Goal: Task Accomplishment & Management: Manage account settings

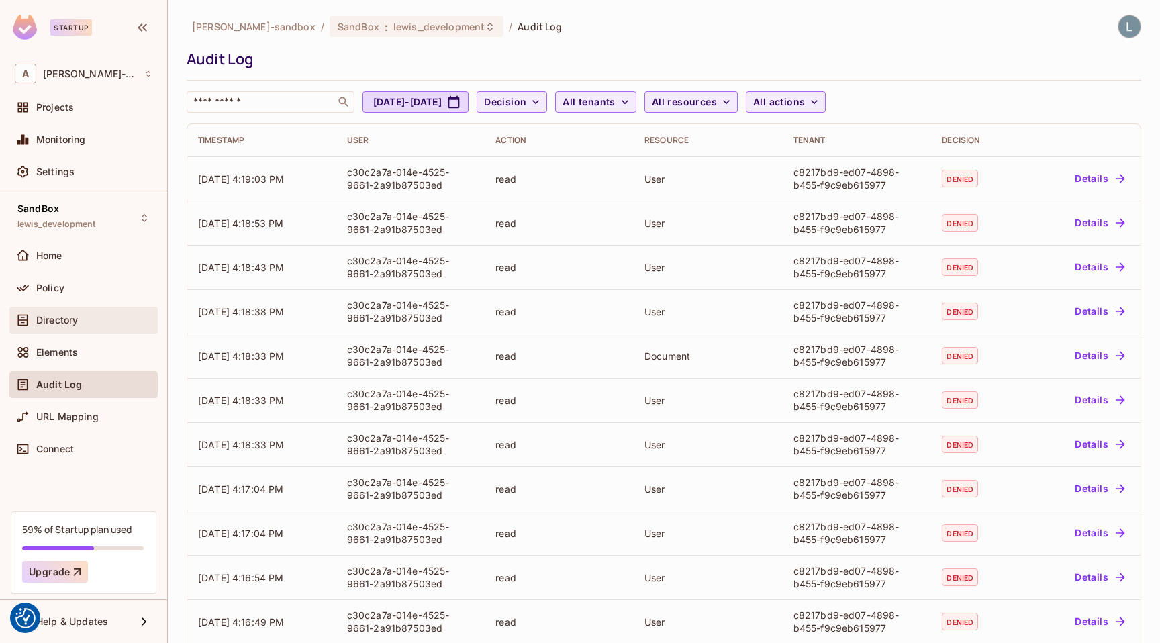
click at [77, 324] on span "Directory" at bounding box center [57, 320] width 42 height 11
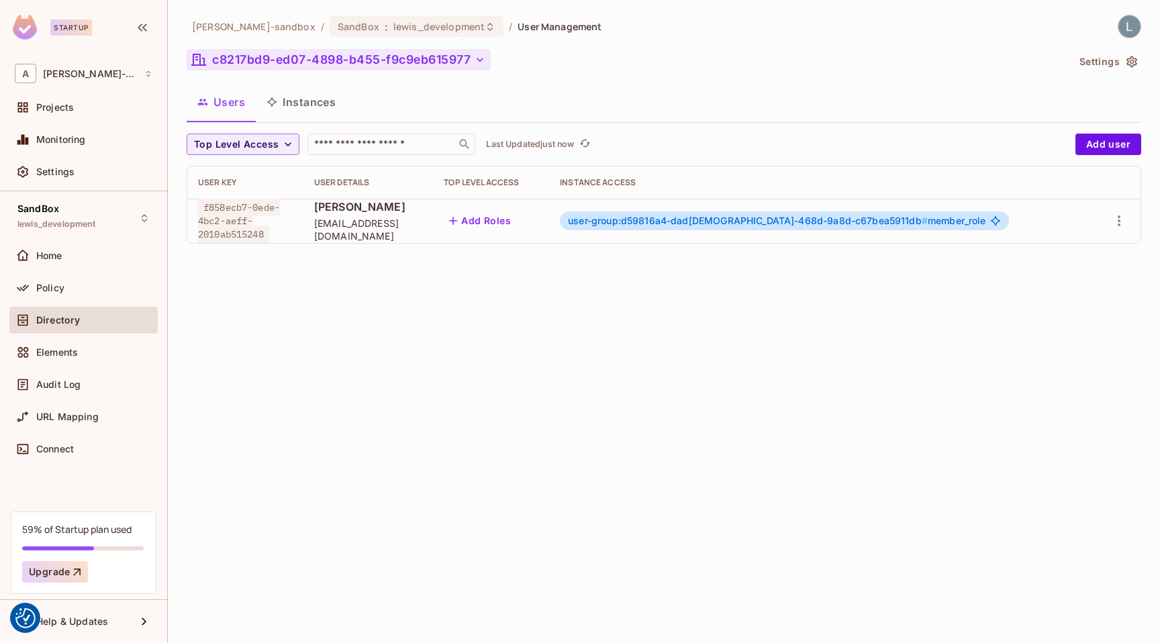
click at [315, 66] on button "c8217bd9-ed07-4898-b455-f9c9eb615977" at bounding box center [339, 59] width 304 height 21
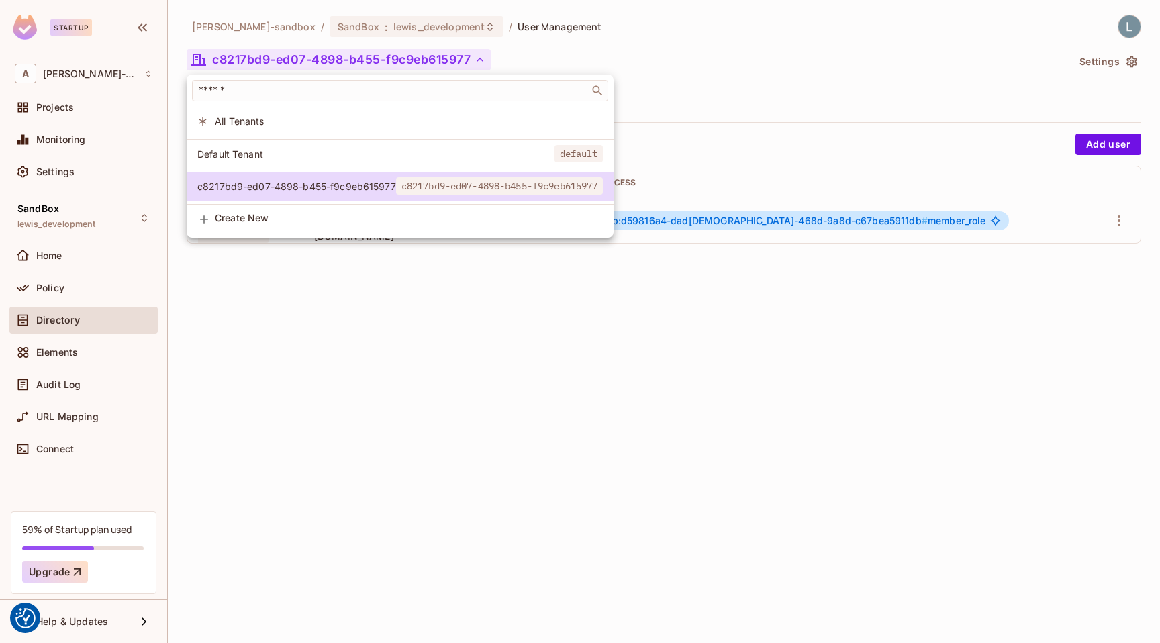
click at [315, 66] on div at bounding box center [580, 321] width 1160 height 643
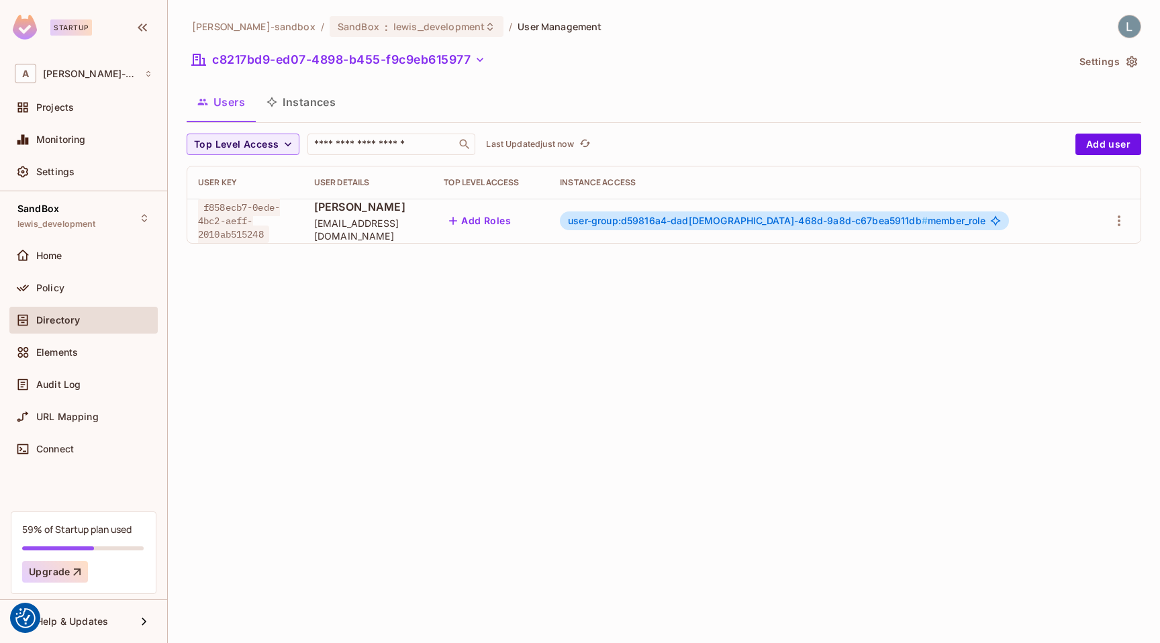
click at [305, 103] on button "Instances" at bounding box center [301, 102] width 91 height 34
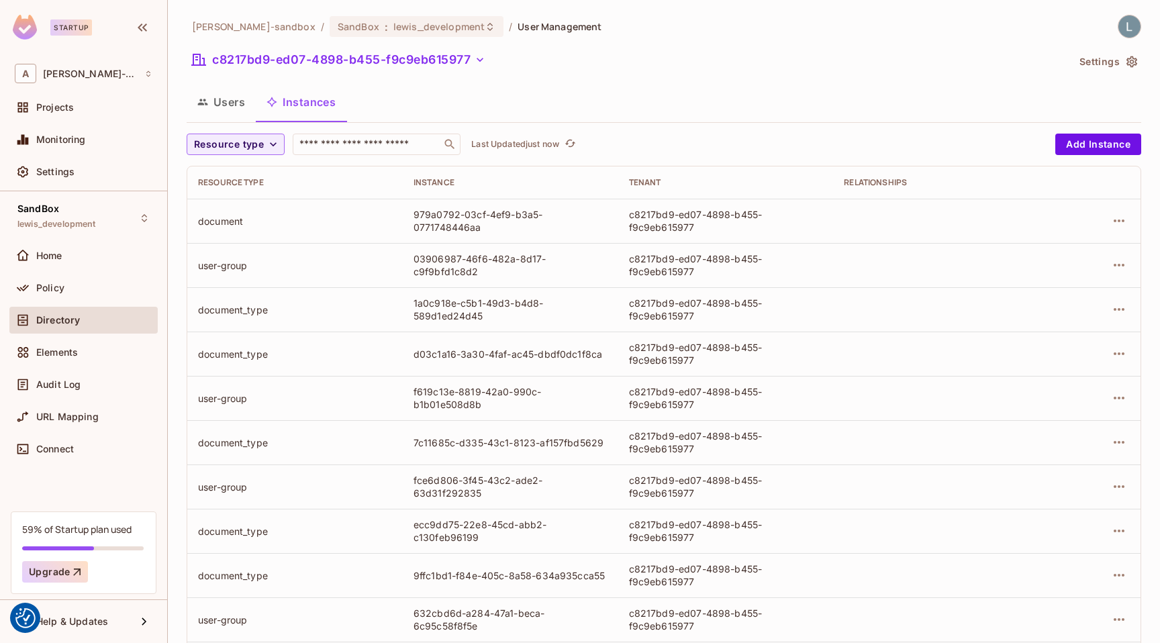
click at [234, 103] on button "Users" at bounding box center [221, 102] width 69 height 34
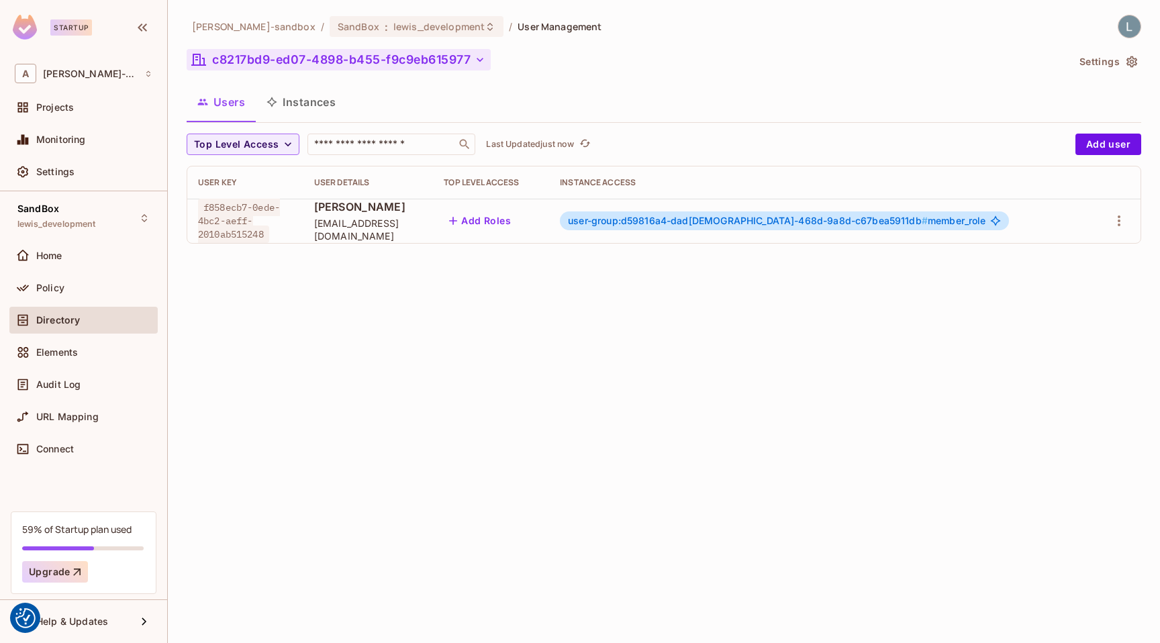
click at [266, 58] on button "c8217bd9-ed07-4898-b455-f9c9eb615977" at bounding box center [339, 59] width 304 height 21
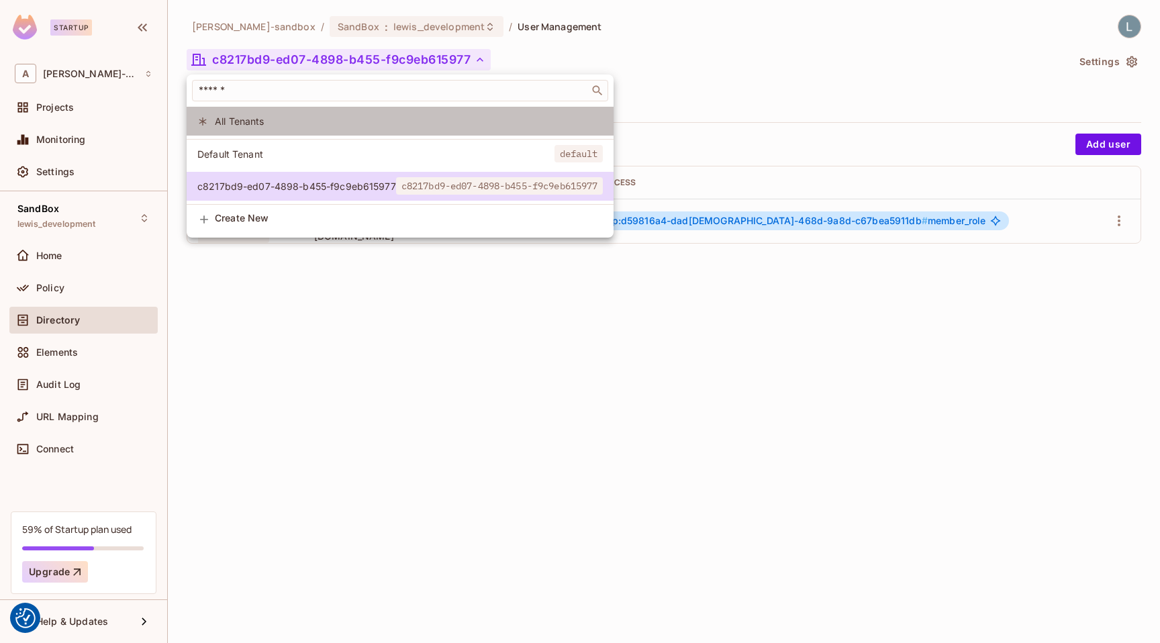
click at [246, 120] on span "All Tenants" at bounding box center [409, 121] width 388 height 13
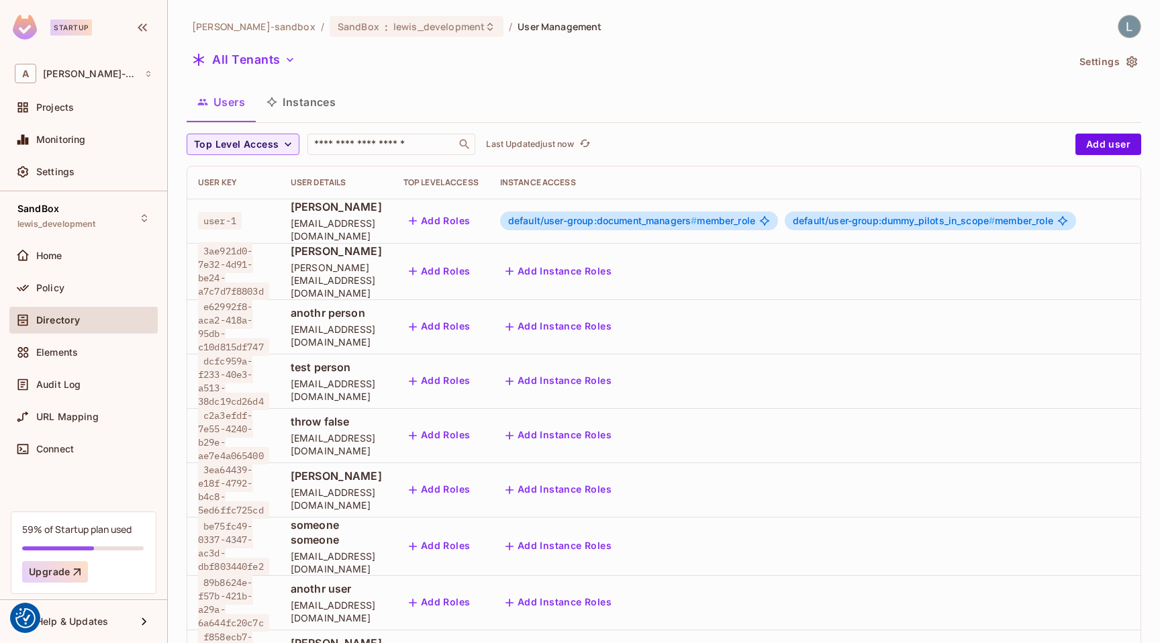
scroll to position [2, 0]
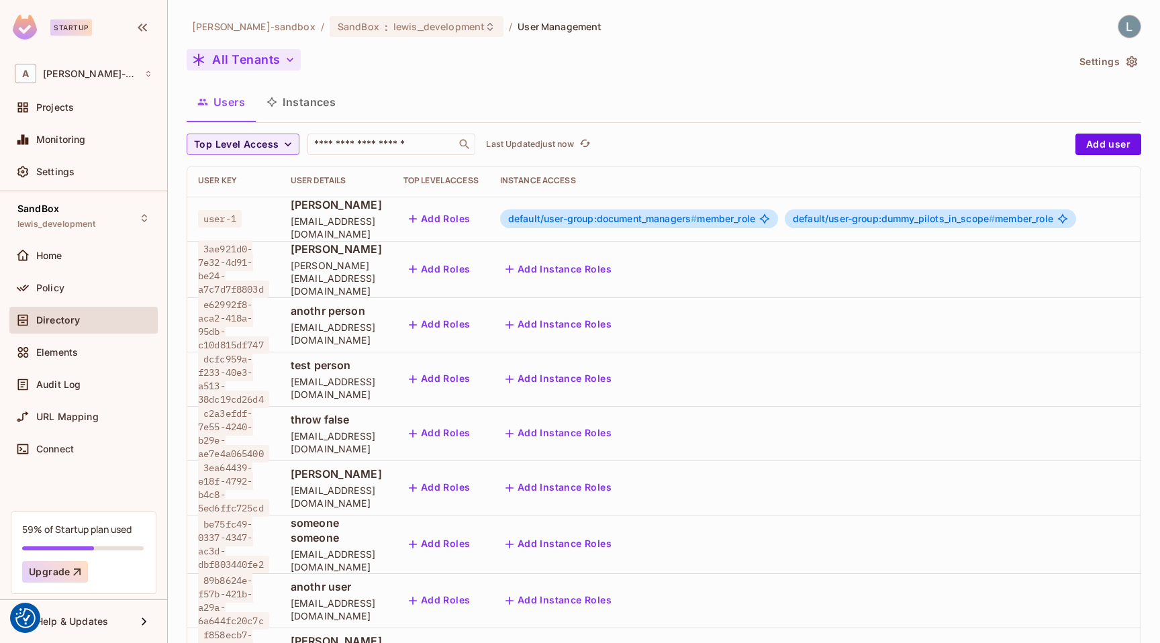
click at [275, 61] on button "All Tenants" at bounding box center [244, 59] width 114 height 21
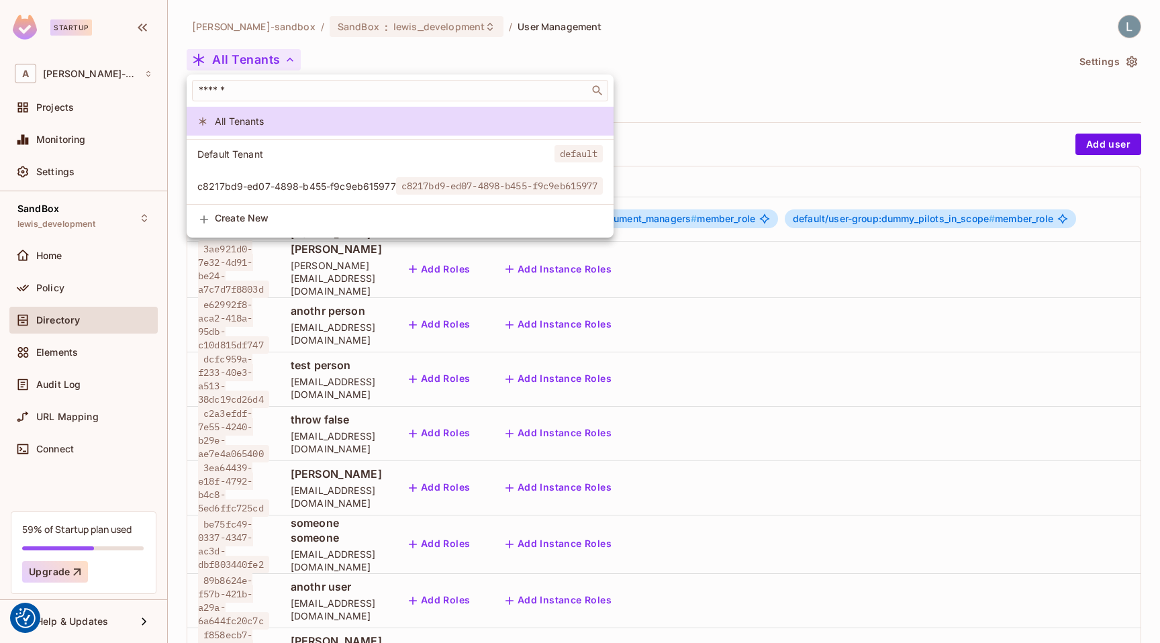
click at [253, 183] on span "c8217bd9-ed07-4898-b455-f9c9eb615977" at bounding box center [296, 186] width 199 height 13
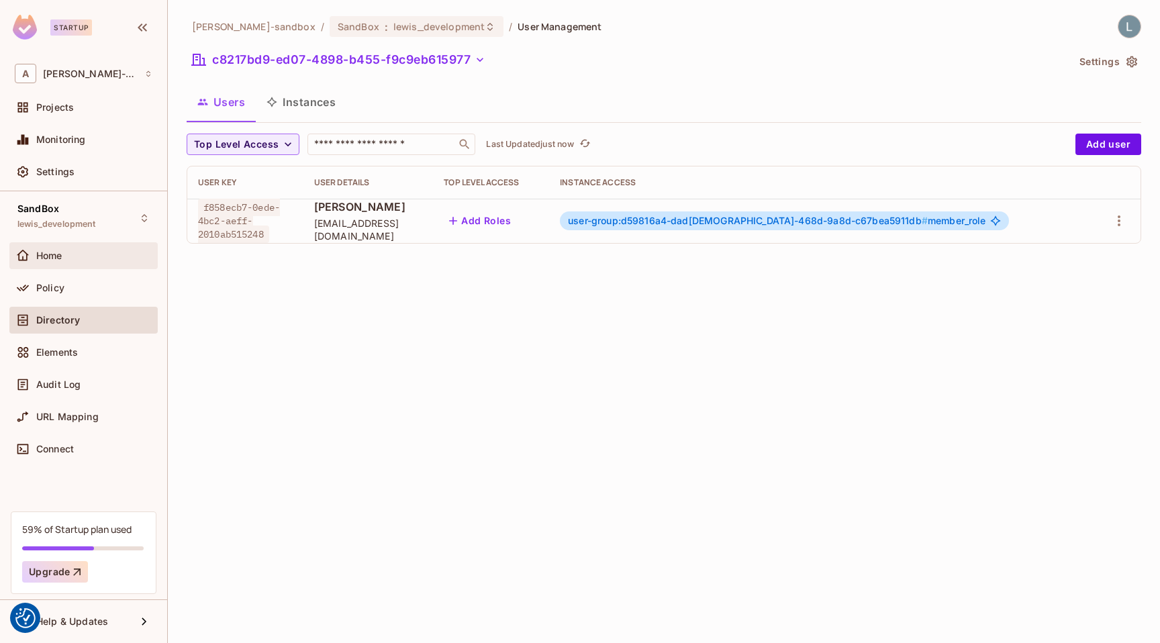
click at [59, 257] on span "Home" at bounding box center [49, 255] width 26 height 11
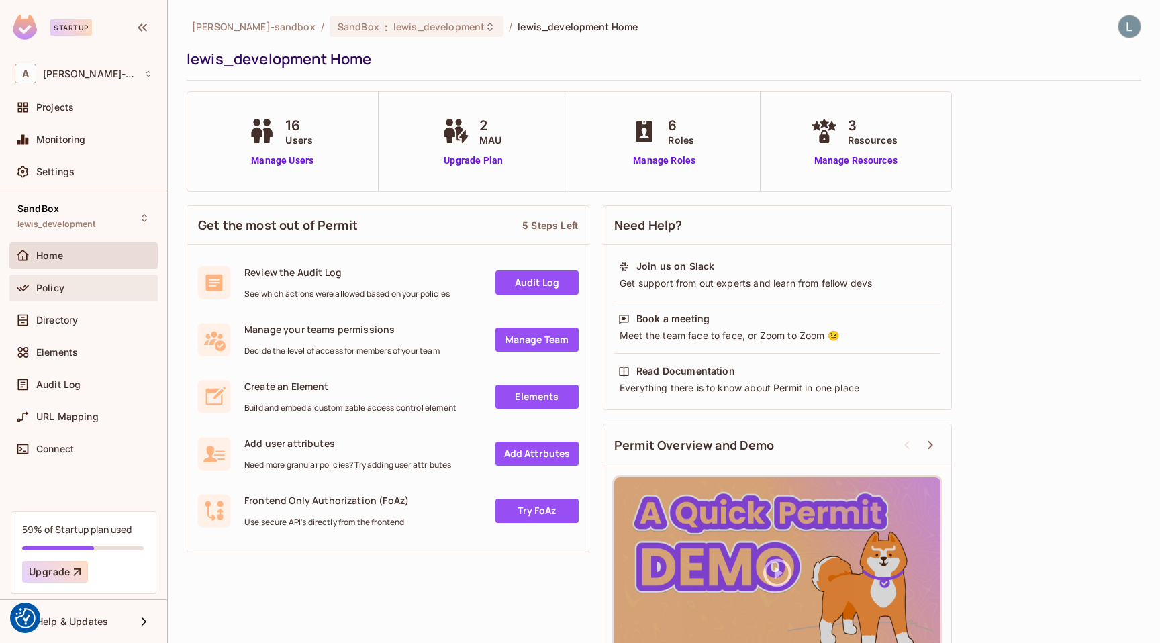
click at [64, 285] on div "Policy" at bounding box center [94, 288] width 116 height 11
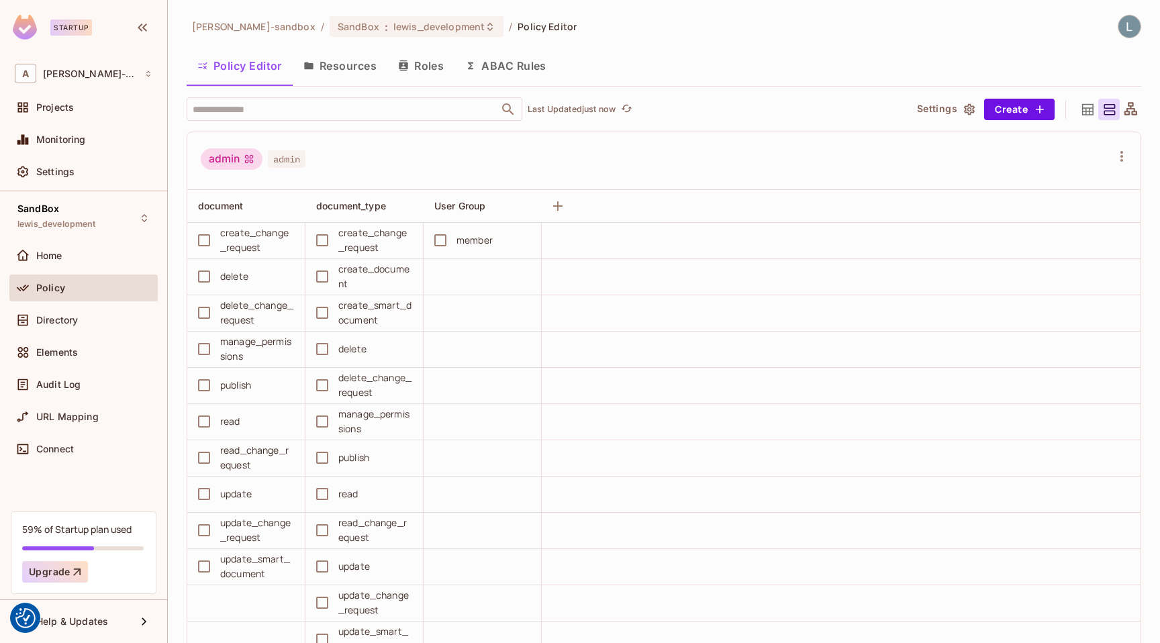
click at [430, 60] on button "Roles" at bounding box center [420, 66] width 67 height 34
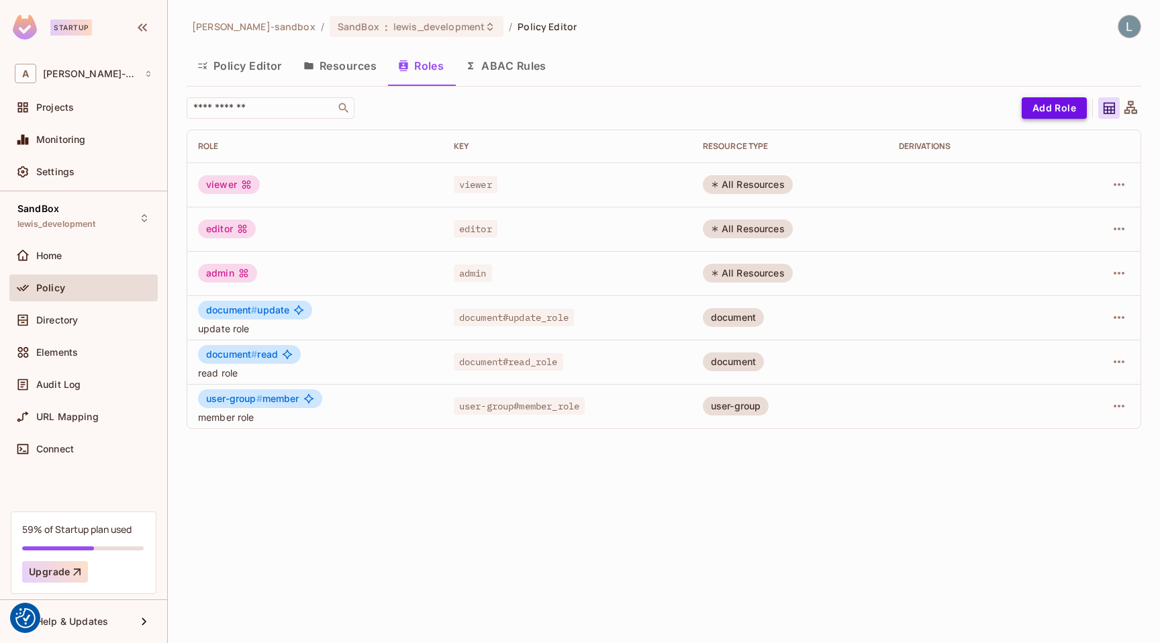
click at [1042, 110] on button "Add Role" at bounding box center [1054, 107] width 65 height 21
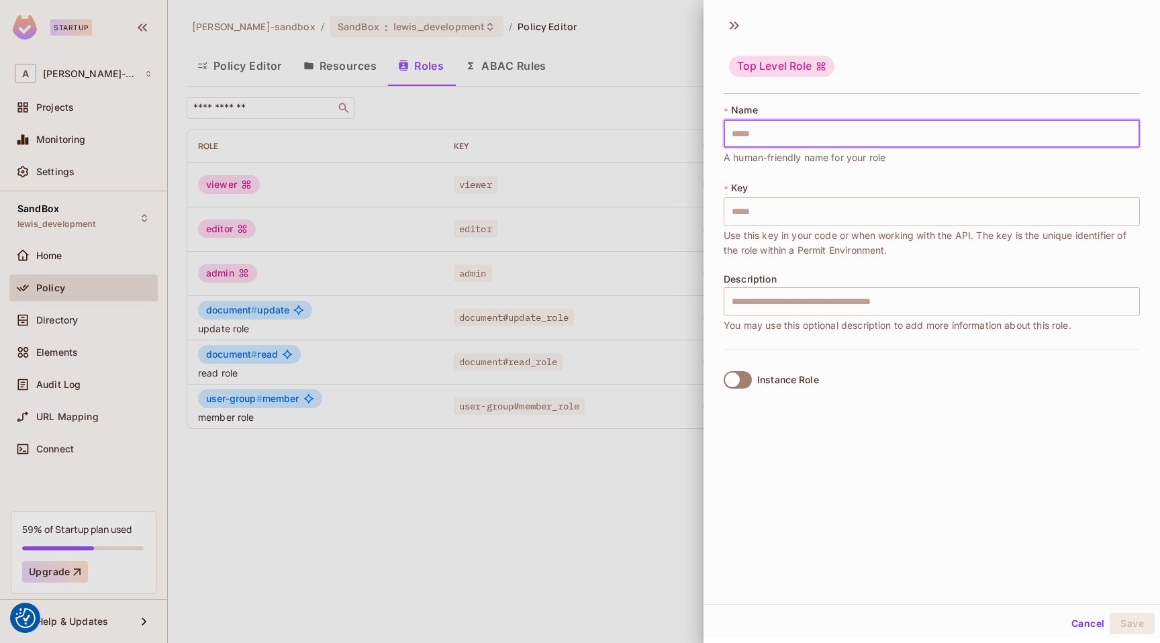
click at [776, 143] on input "text" at bounding box center [932, 134] width 416 height 28
type input "*"
type input "**"
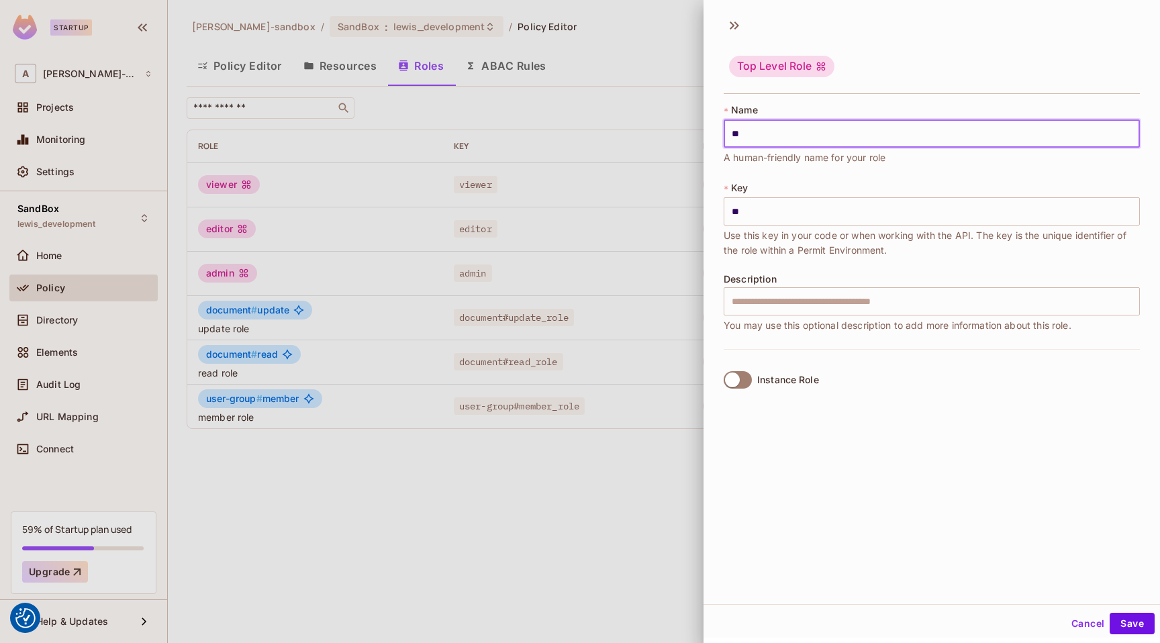
type input "***"
type input "****"
type input "***"
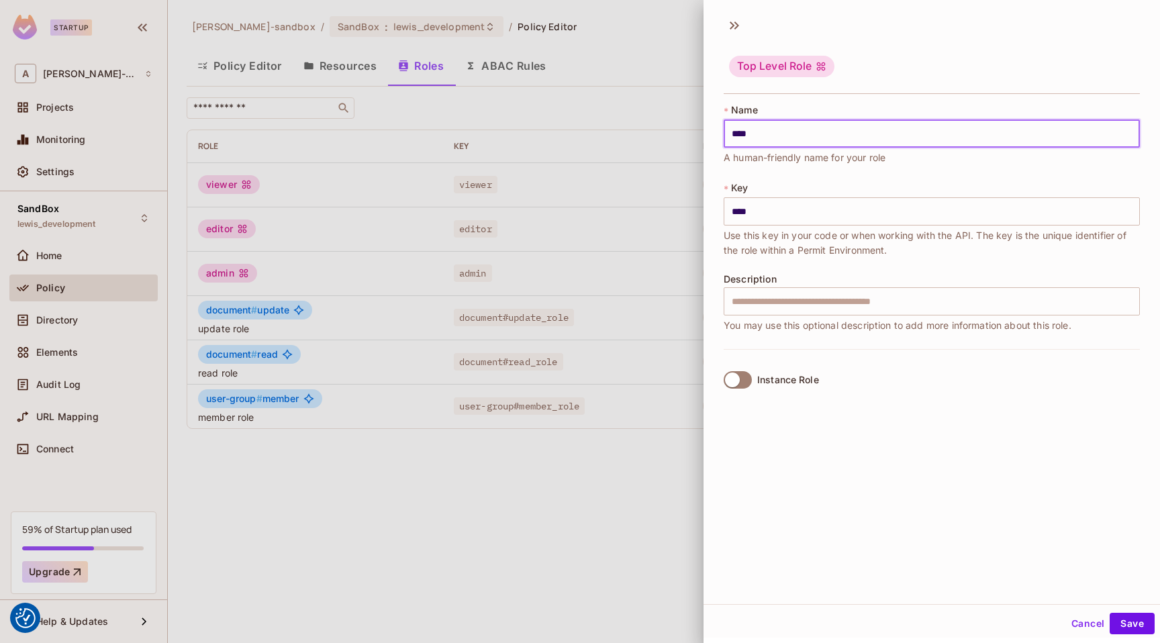
type input "***"
type input "**"
type input "*"
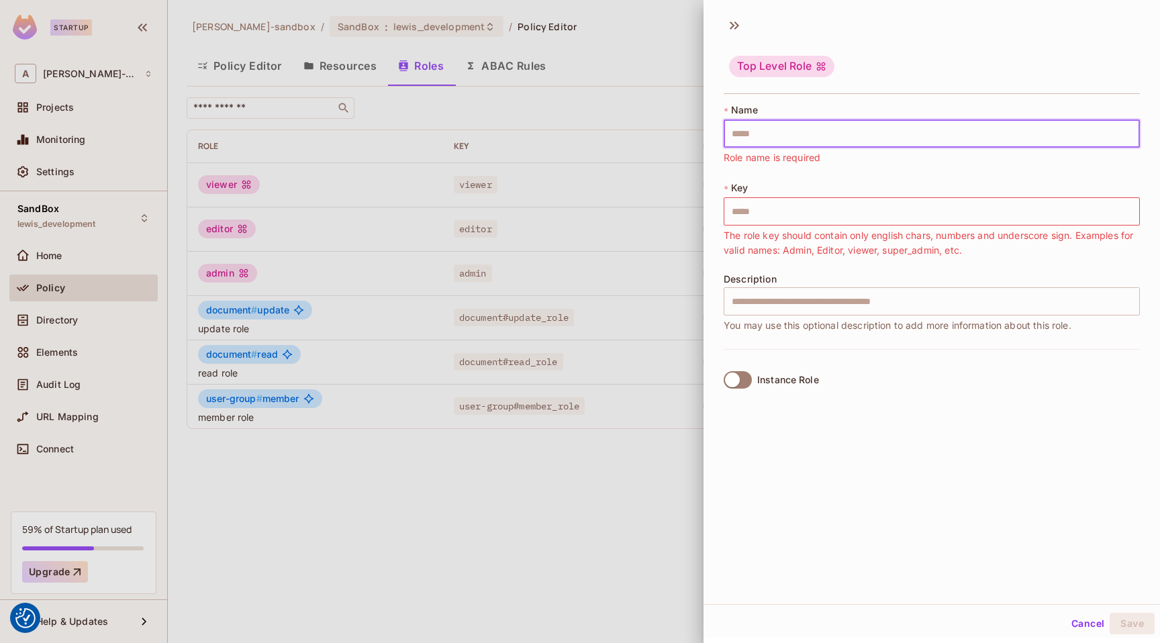
type input "*"
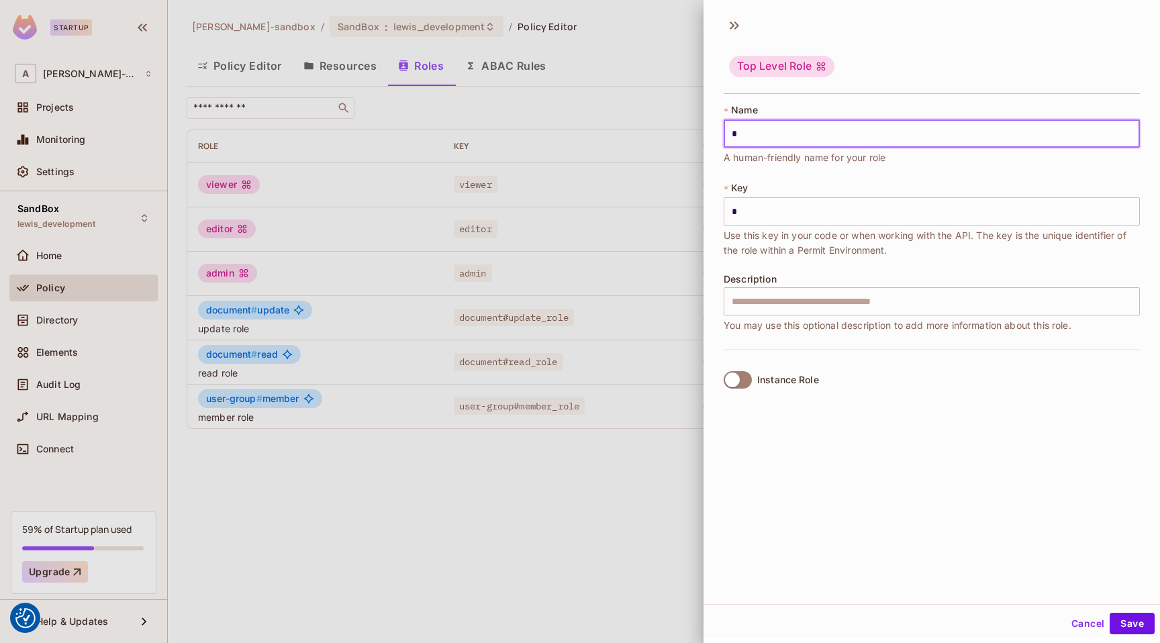
type input "**"
type input "***"
type input "****"
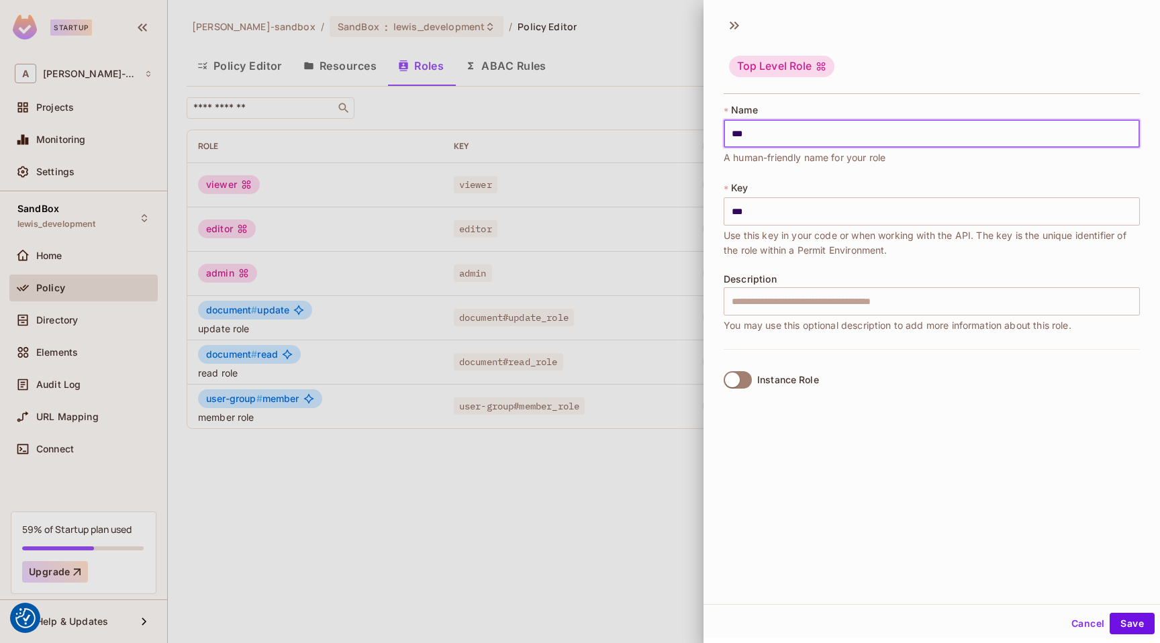
type input "****"
type input "*****"
type input "******"
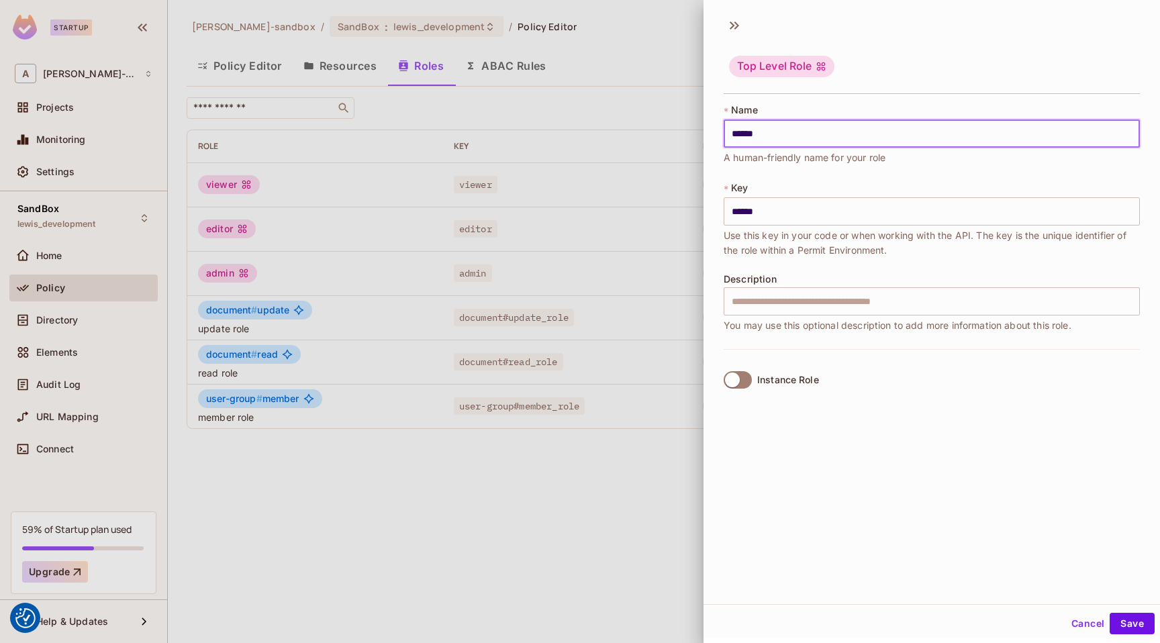
type input "*******"
click at [770, 213] on input "*******" at bounding box center [932, 211] width 416 height 28
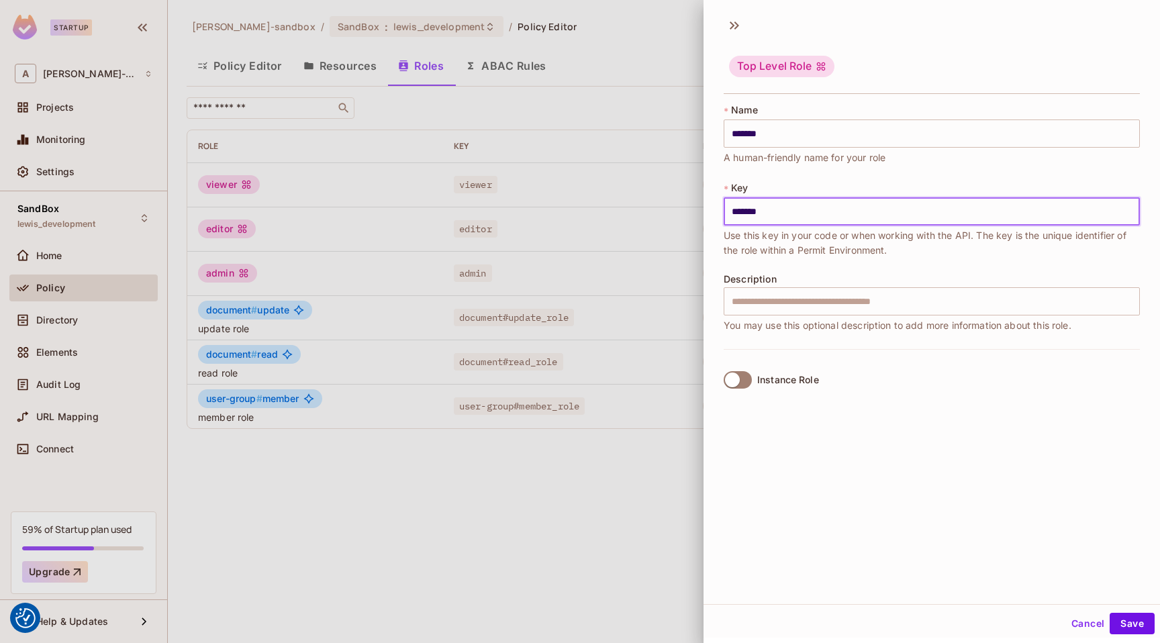
click at [770, 213] on input "*******" at bounding box center [932, 211] width 416 height 28
paste input "**********"
type input "**********"
click at [1136, 623] on button "Save" at bounding box center [1132, 623] width 45 height 21
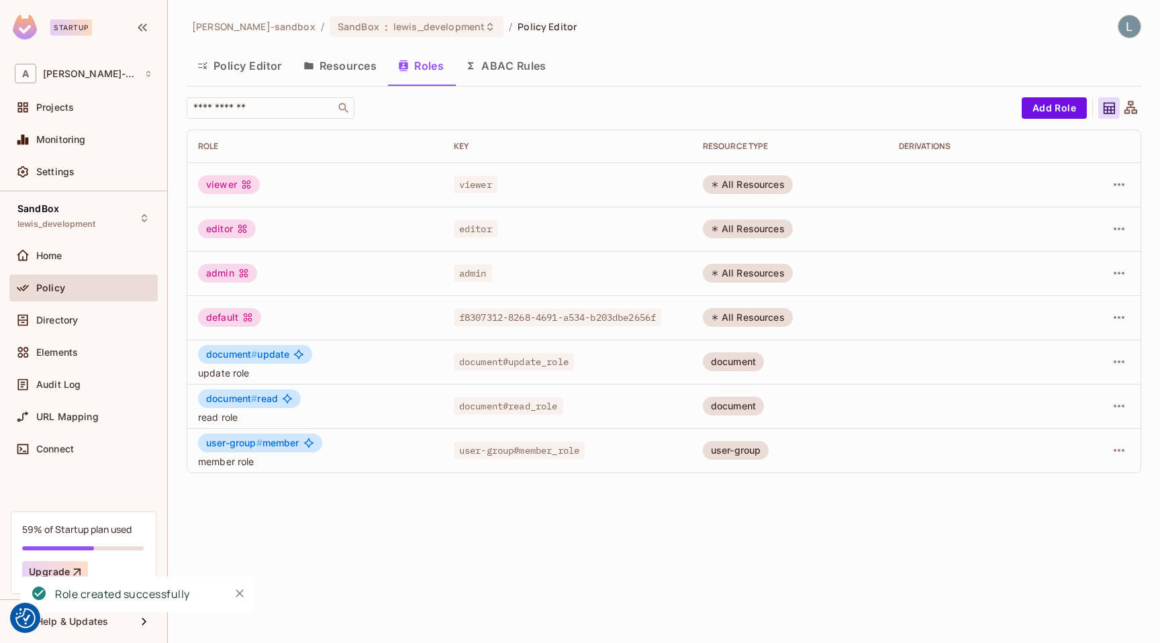
click at [246, 64] on button "Policy Editor" at bounding box center [240, 66] width 106 height 34
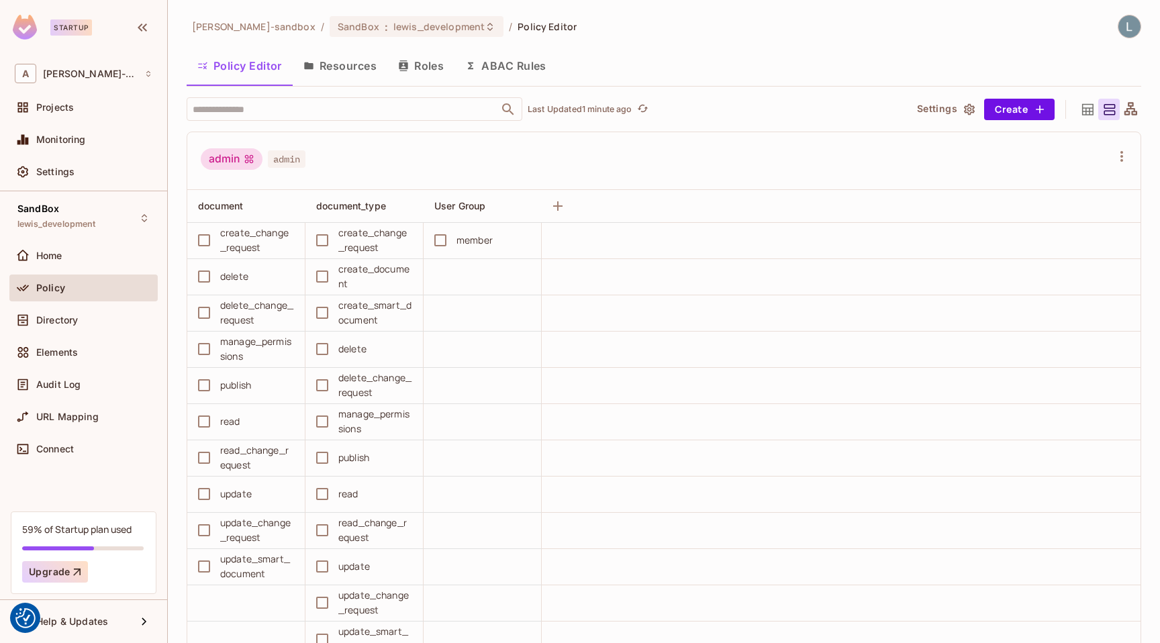
click at [345, 63] on button "Resources" at bounding box center [340, 66] width 95 height 34
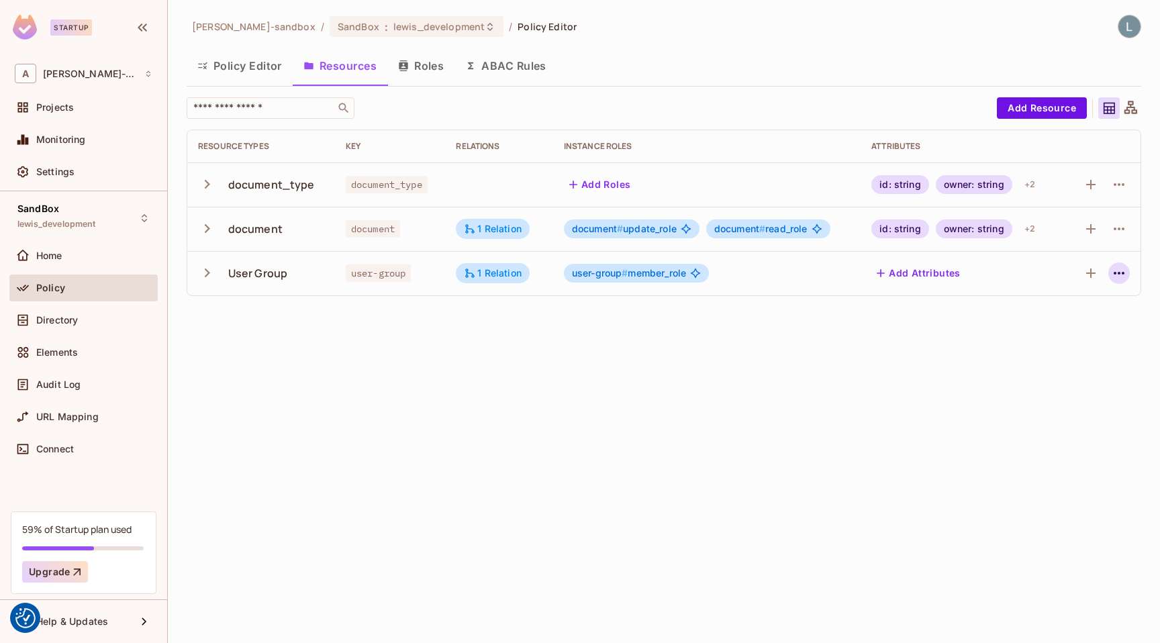
click at [1119, 273] on icon "button" at bounding box center [1119, 273] width 11 height 3
click at [1062, 360] on div "Delete Resource" at bounding box center [1067, 355] width 75 height 13
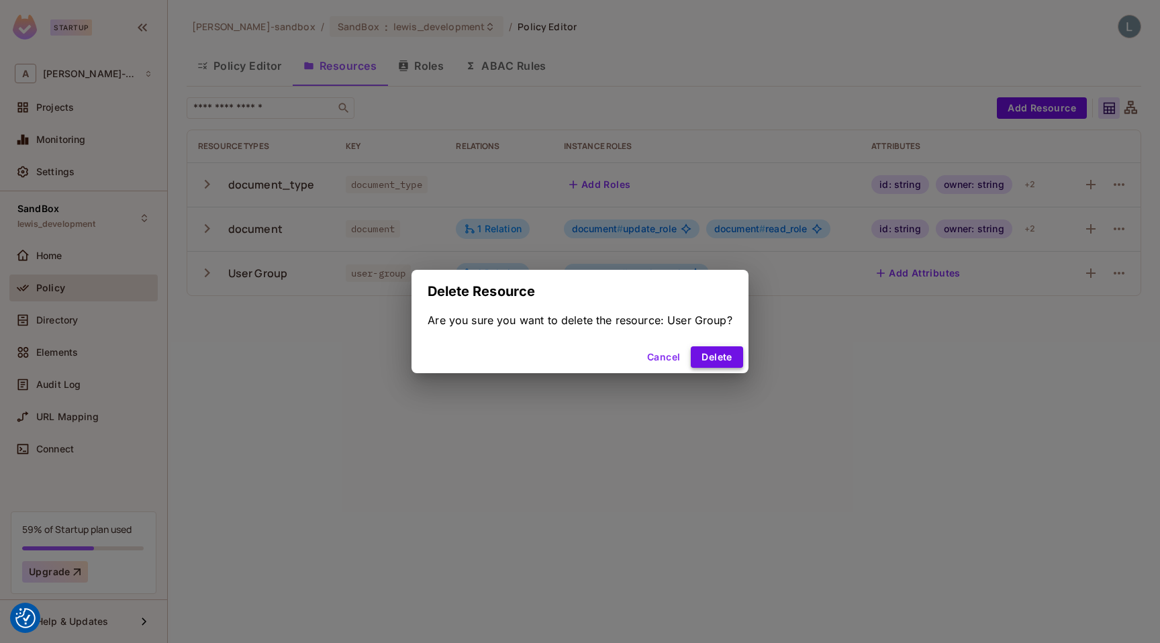
click at [709, 359] on button "Delete" at bounding box center [717, 357] width 52 height 21
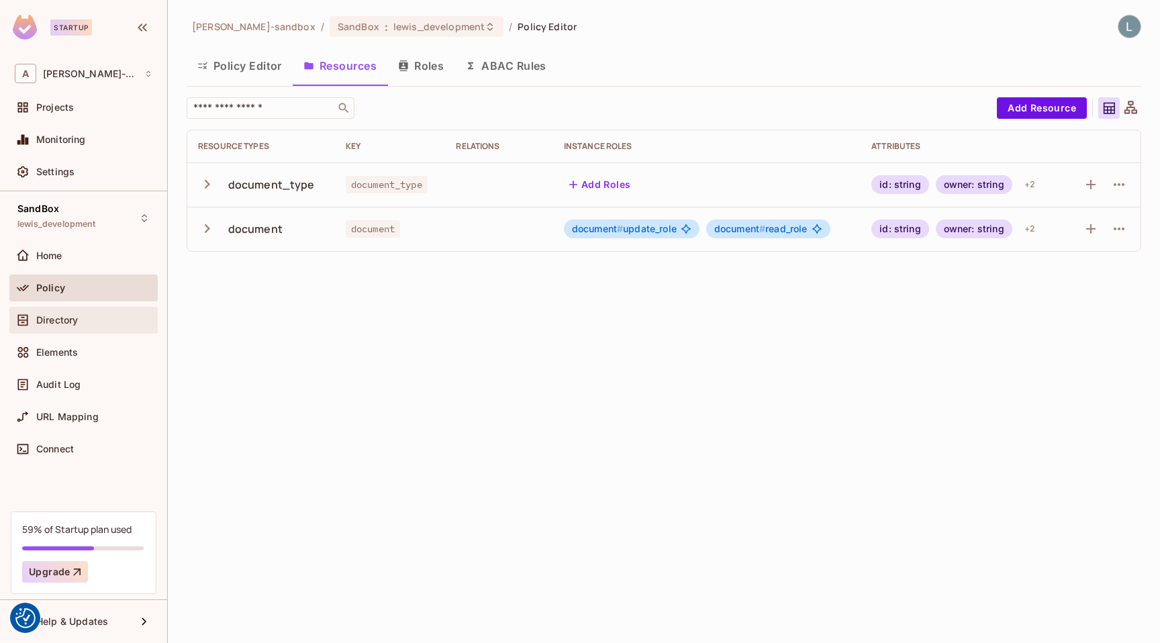
click at [64, 324] on span "Directory" at bounding box center [57, 320] width 42 height 11
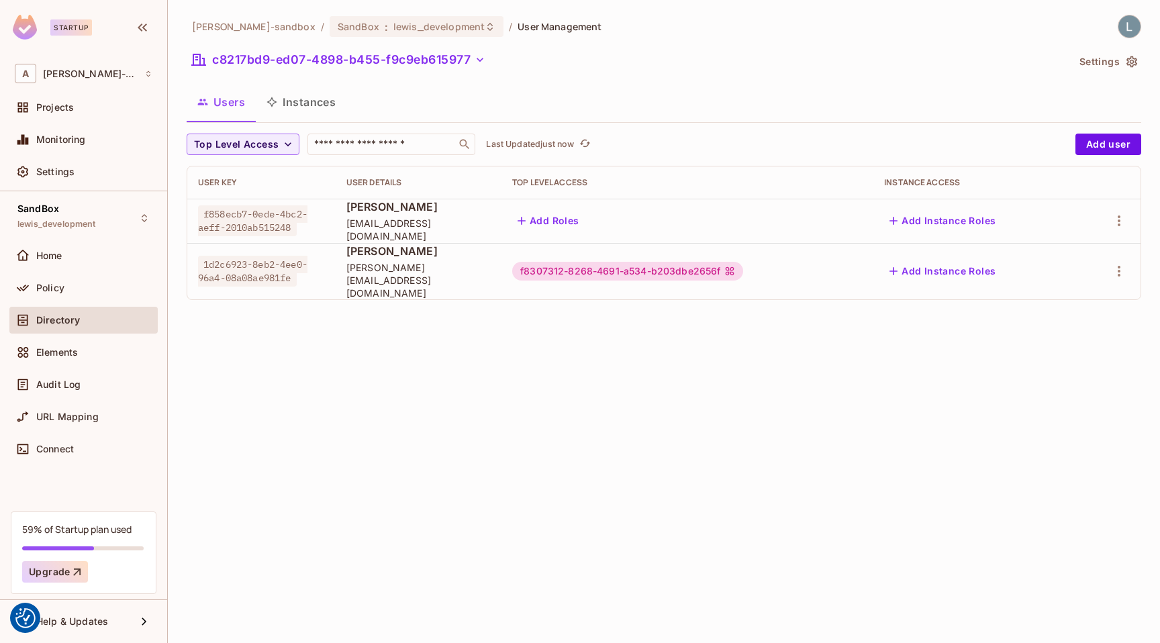
click at [304, 106] on button "Instances" at bounding box center [301, 102] width 91 height 34
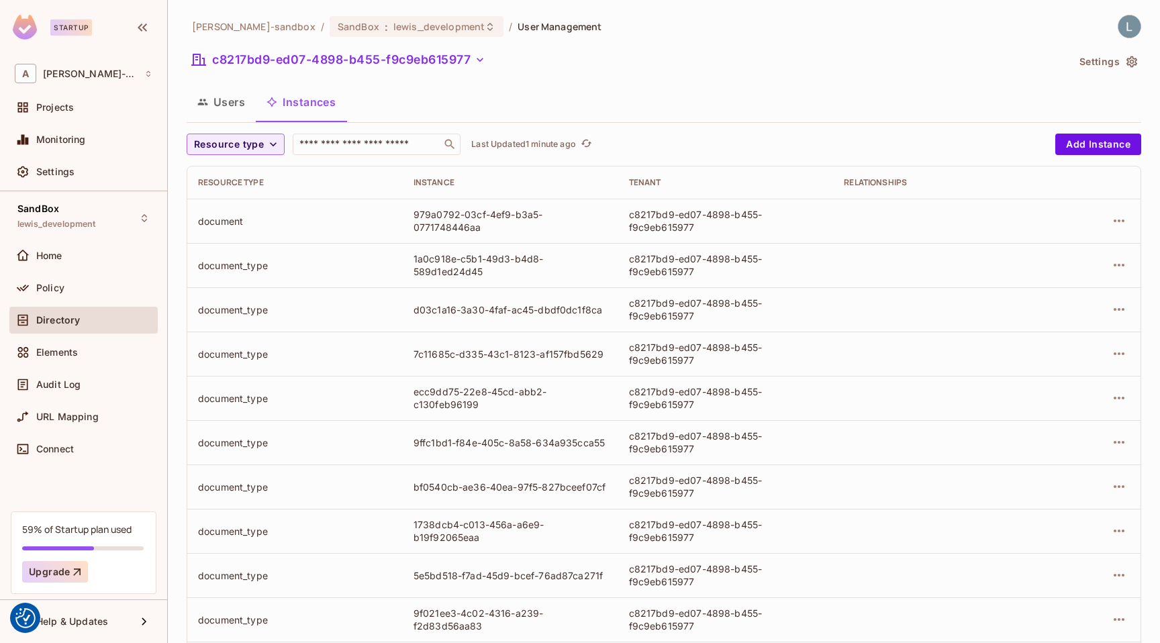
click at [238, 103] on button "Users" at bounding box center [221, 102] width 69 height 34
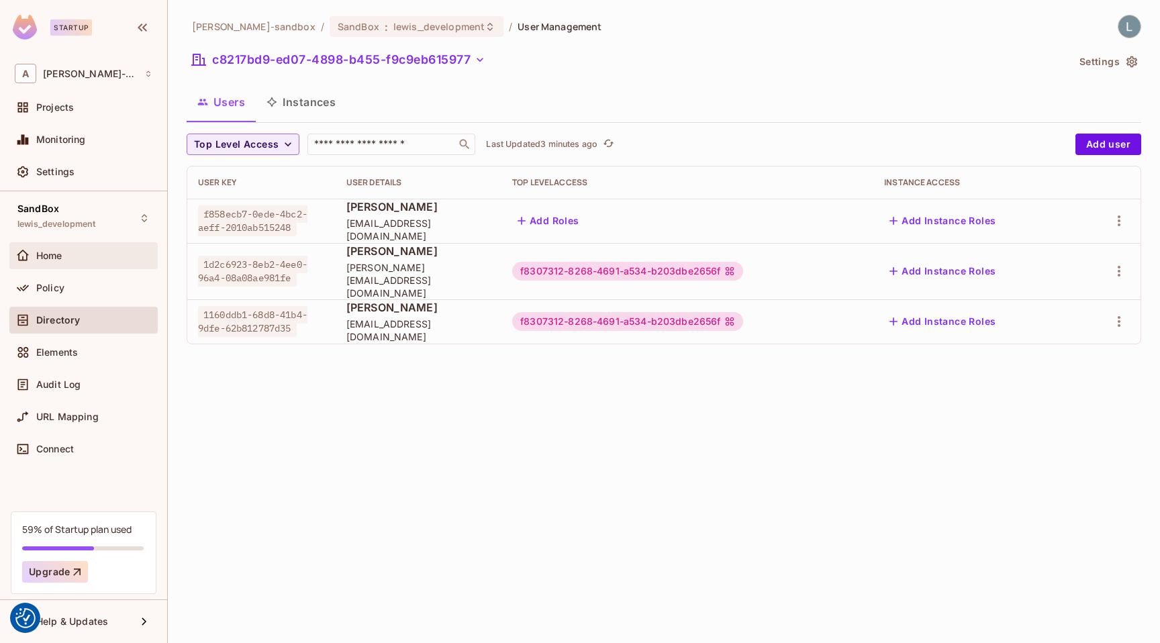
click at [60, 257] on span "Home" at bounding box center [49, 255] width 26 height 11
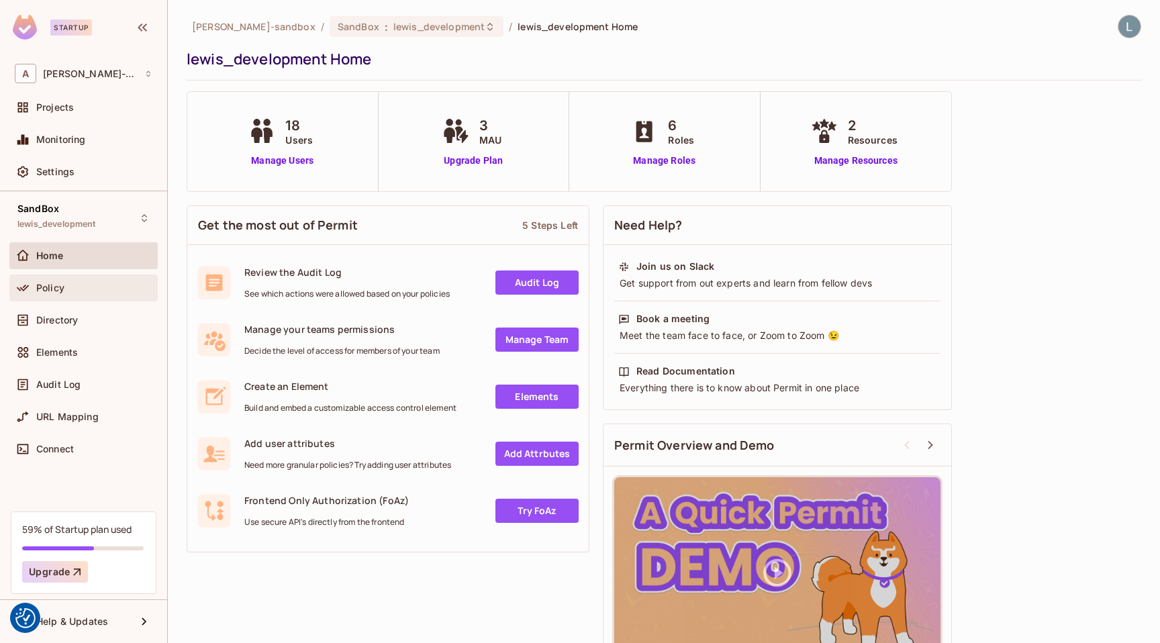
click at [54, 288] on span "Policy" at bounding box center [50, 288] width 28 height 11
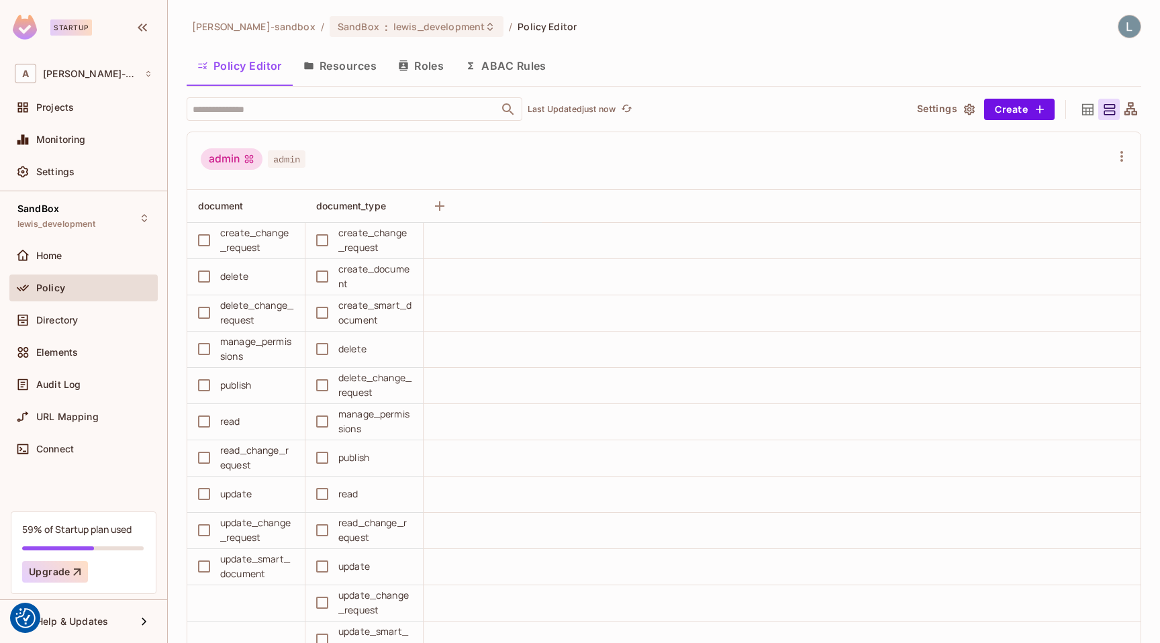
click at [353, 68] on button "Resources" at bounding box center [340, 66] width 95 height 34
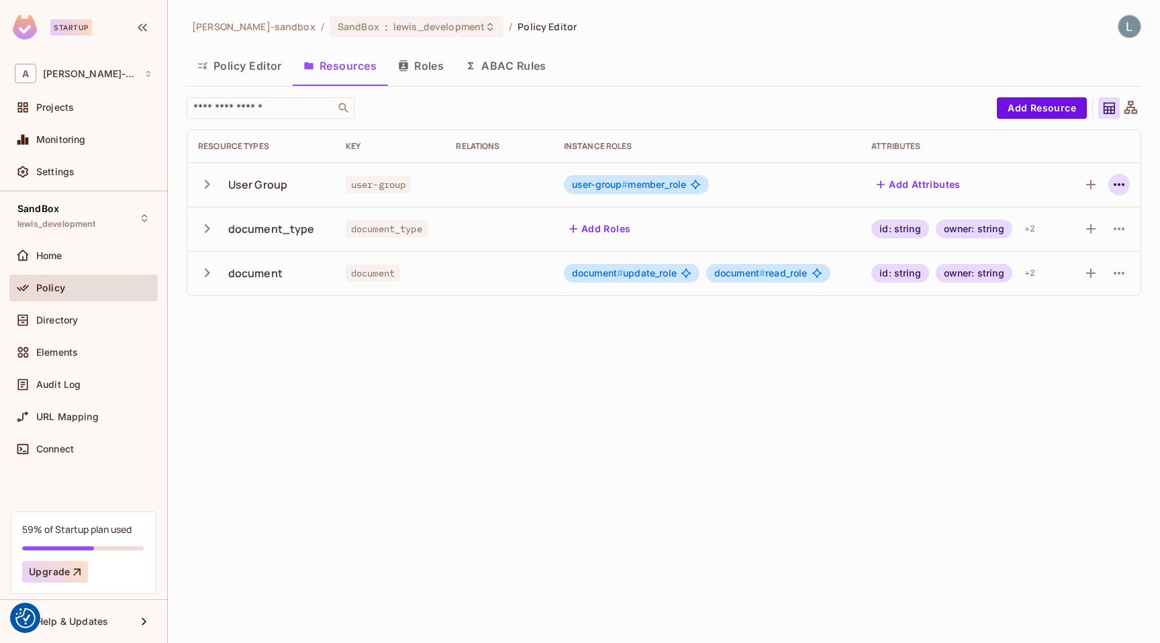
click at [1121, 183] on icon "button" at bounding box center [1119, 185] width 16 height 16
click at [1083, 265] on div "Delete Resource" at bounding box center [1067, 267] width 75 height 13
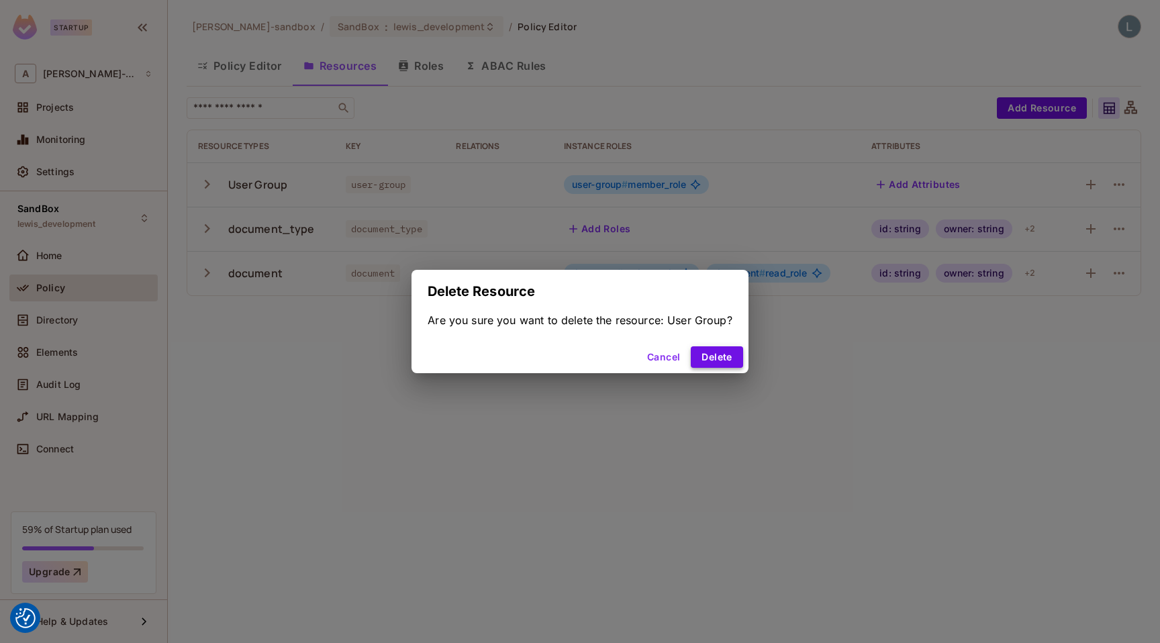
click at [711, 355] on button "Delete" at bounding box center [717, 357] width 52 height 21
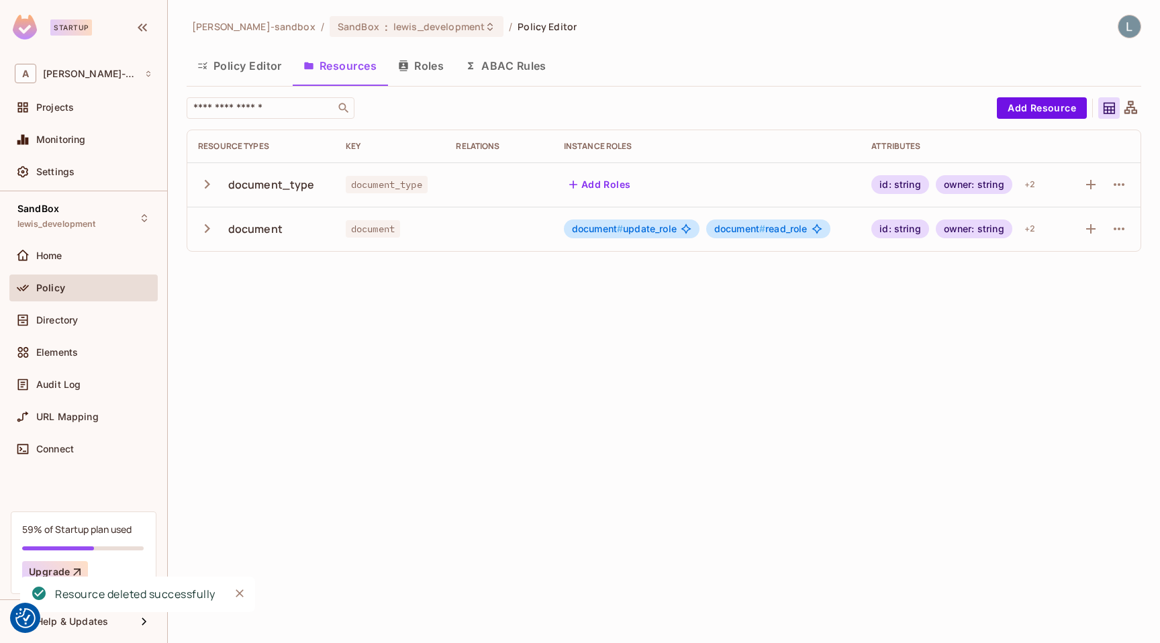
click at [529, 62] on button "ABAC Rules" at bounding box center [506, 66] width 103 height 34
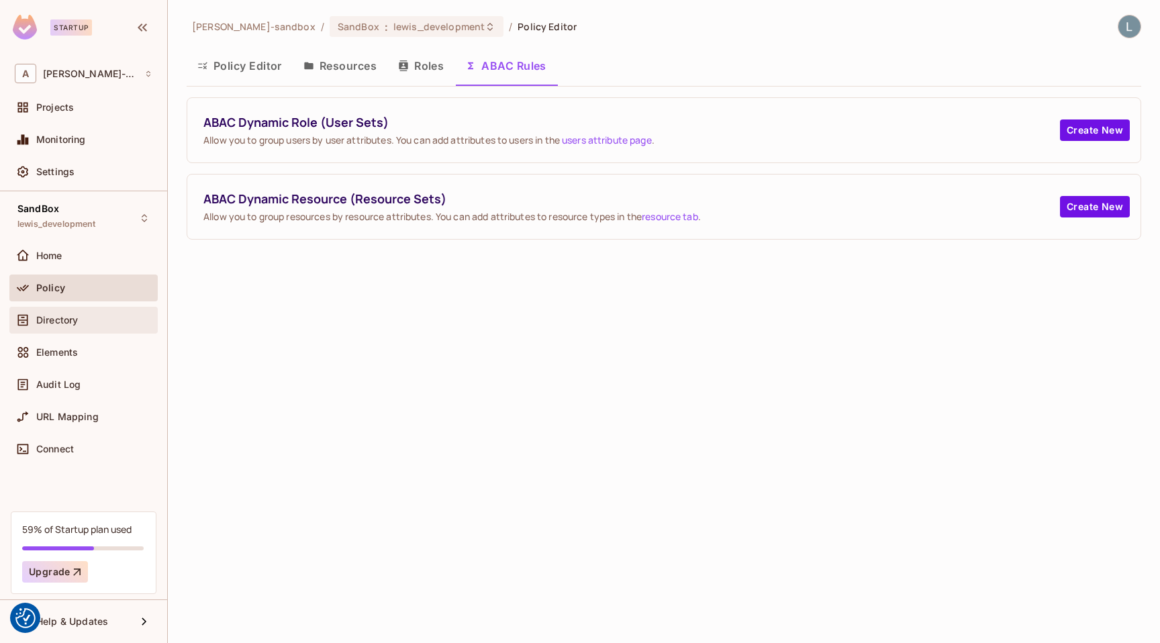
click at [56, 323] on span "Directory" at bounding box center [57, 320] width 42 height 11
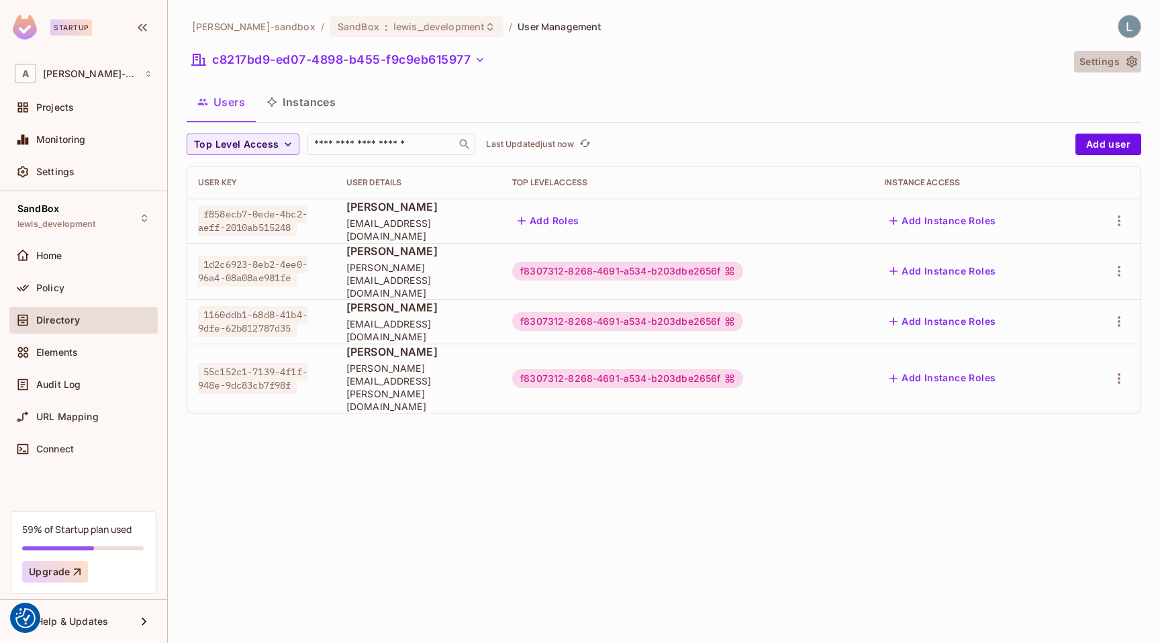
click at [1136, 64] on icon "button" at bounding box center [1132, 61] width 11 height 11
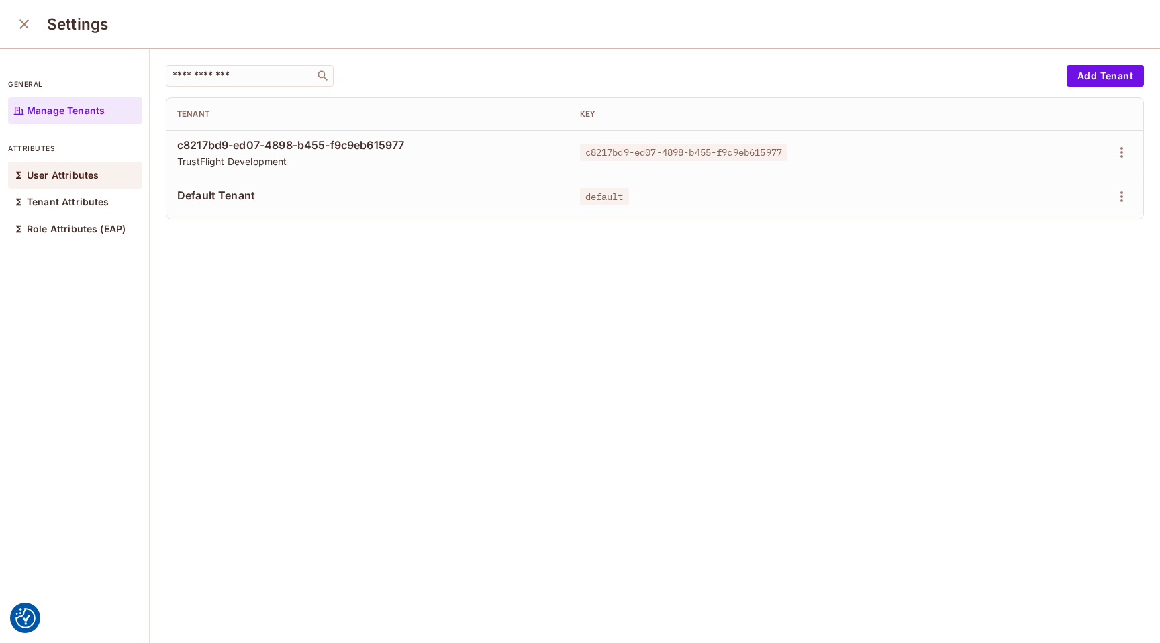
click at [66, 173] on p "User Attributes" at bounding box center [63, 175] width 72 height 11
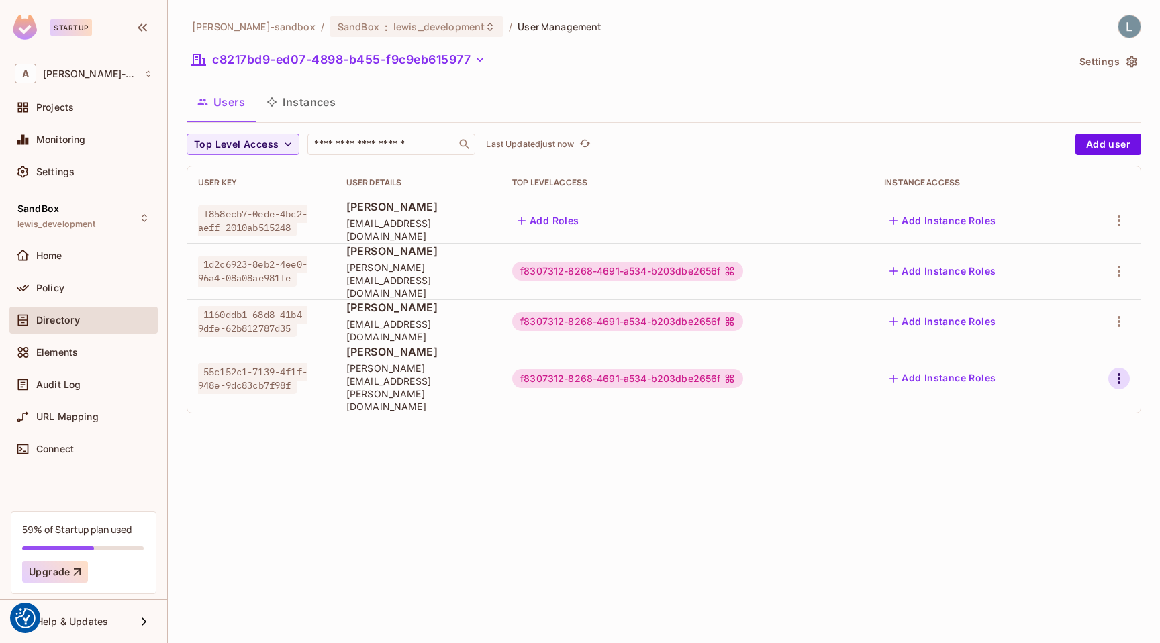
click at [1113, 371] on icon "button" at bounding box center [1119, 379] width 16 height 16
click at [1037, 410] on span "Edit Attributes" at bounding box center [1073, 414] width 75 height 21
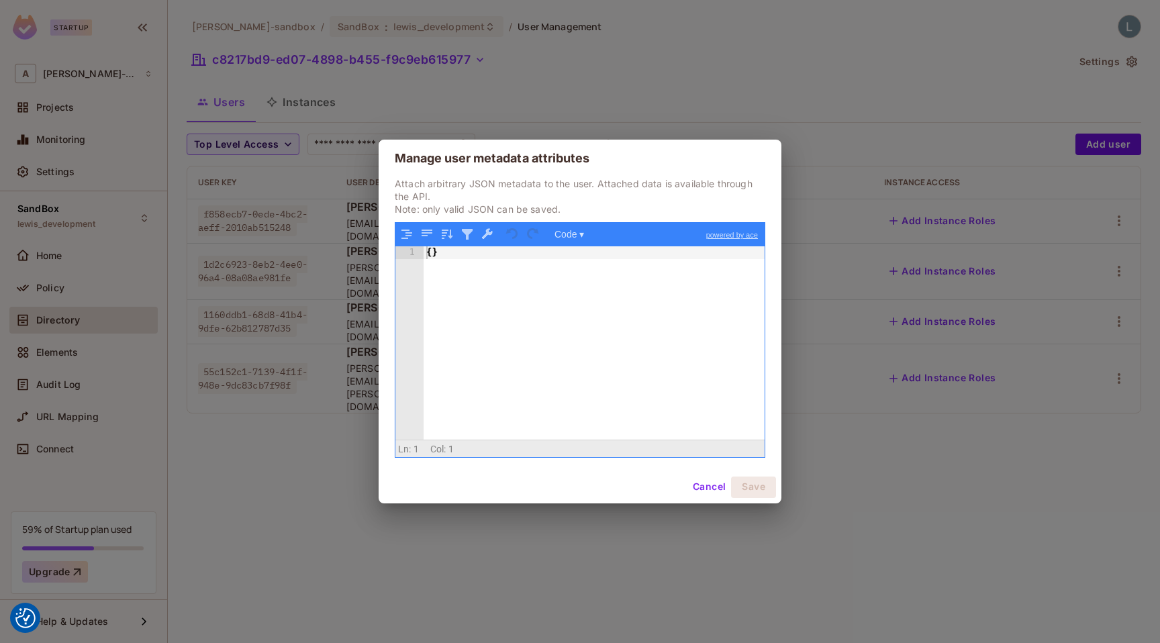
click at [228, 435] on div "Manage user metadata attributes Attach arbitrary JSON metadata to the user. Att…" at bounding box center [580, 321] width 1160 height 643
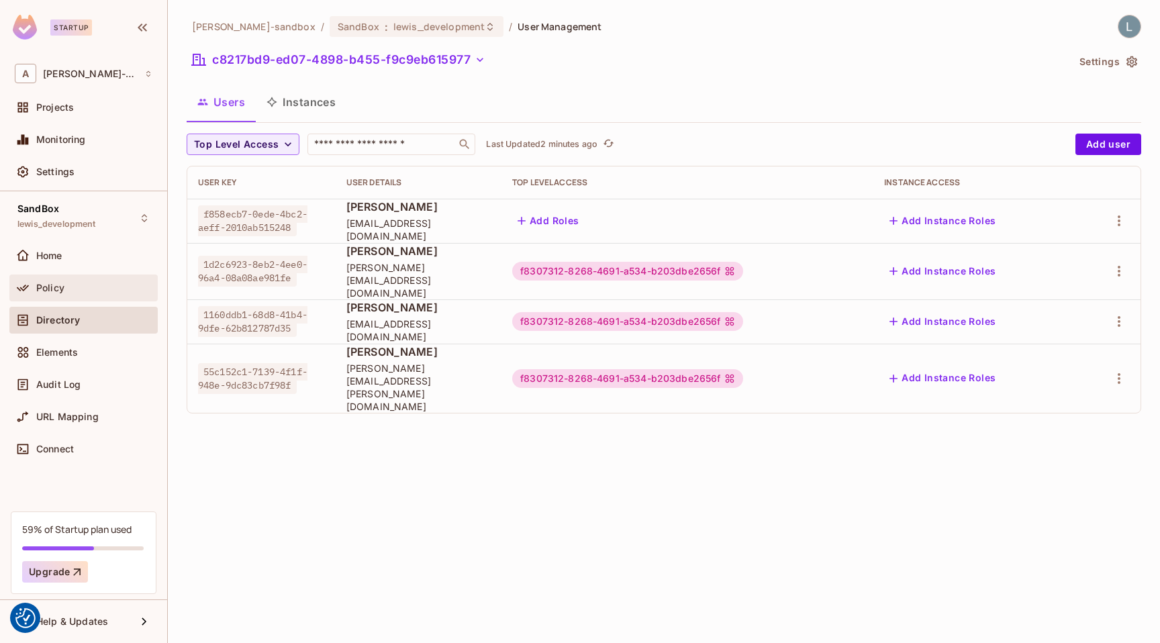
click at [45, 291] on span "Policy" at bounding box center [50, 288] width 28 height 11
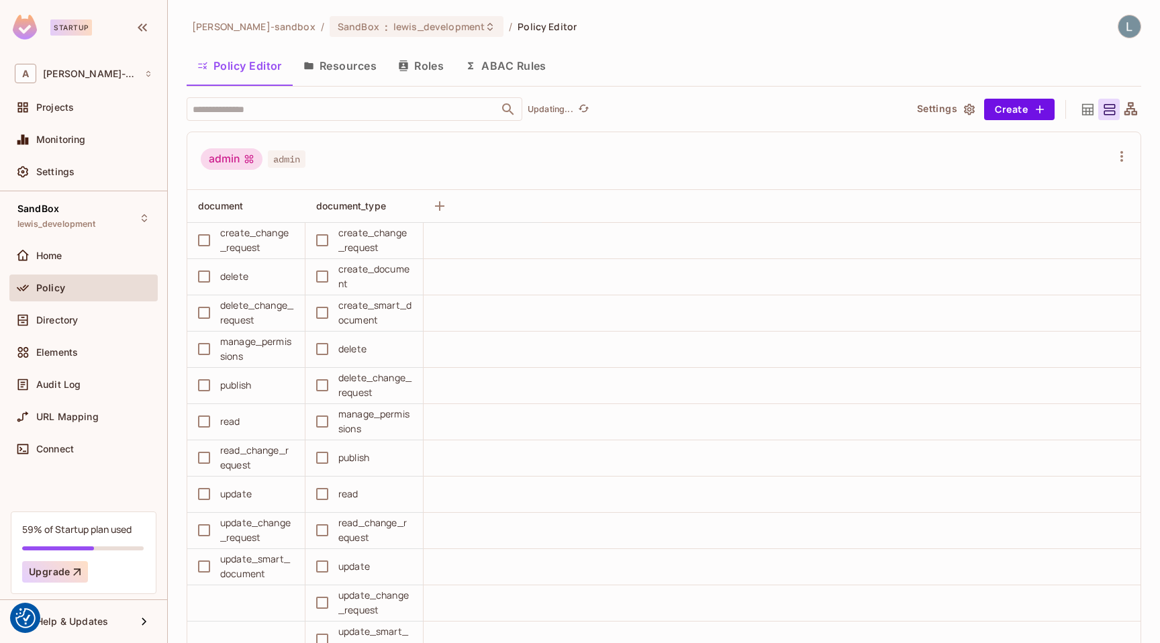
click at [502, 66] on button "ABAC Rules" at bounding box center [506, 66] width 103 height 34
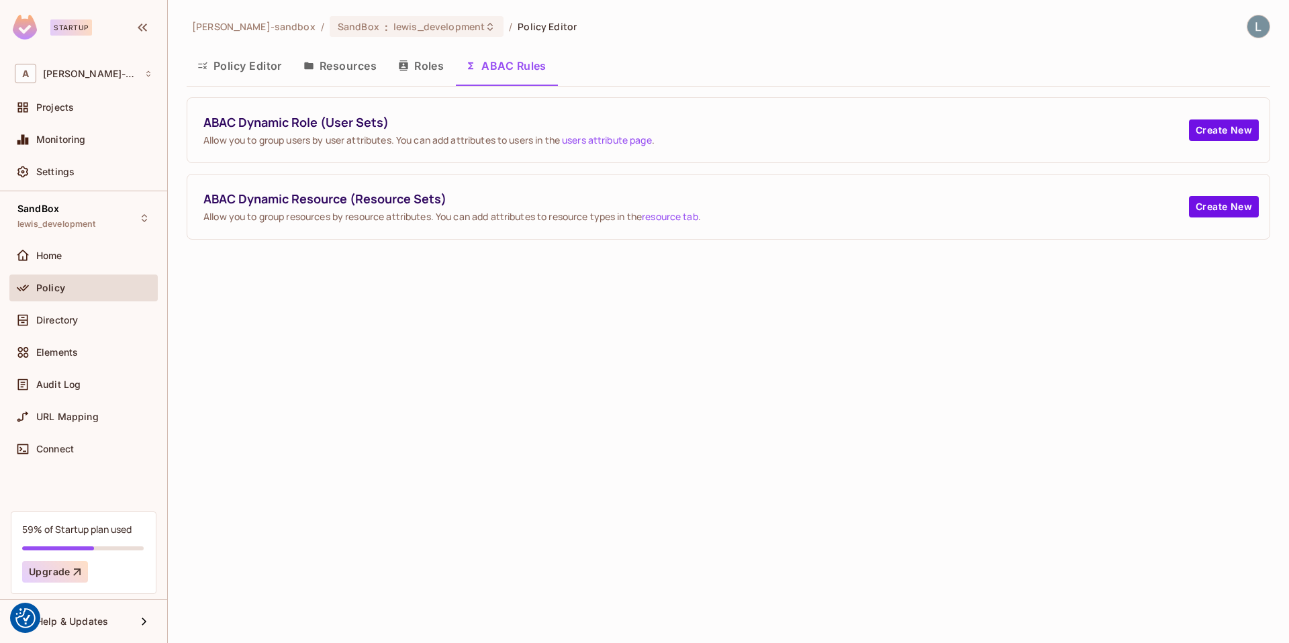
click at [357, 66] on button "Resources" at bounding box center [340, 66] width 95 height 34
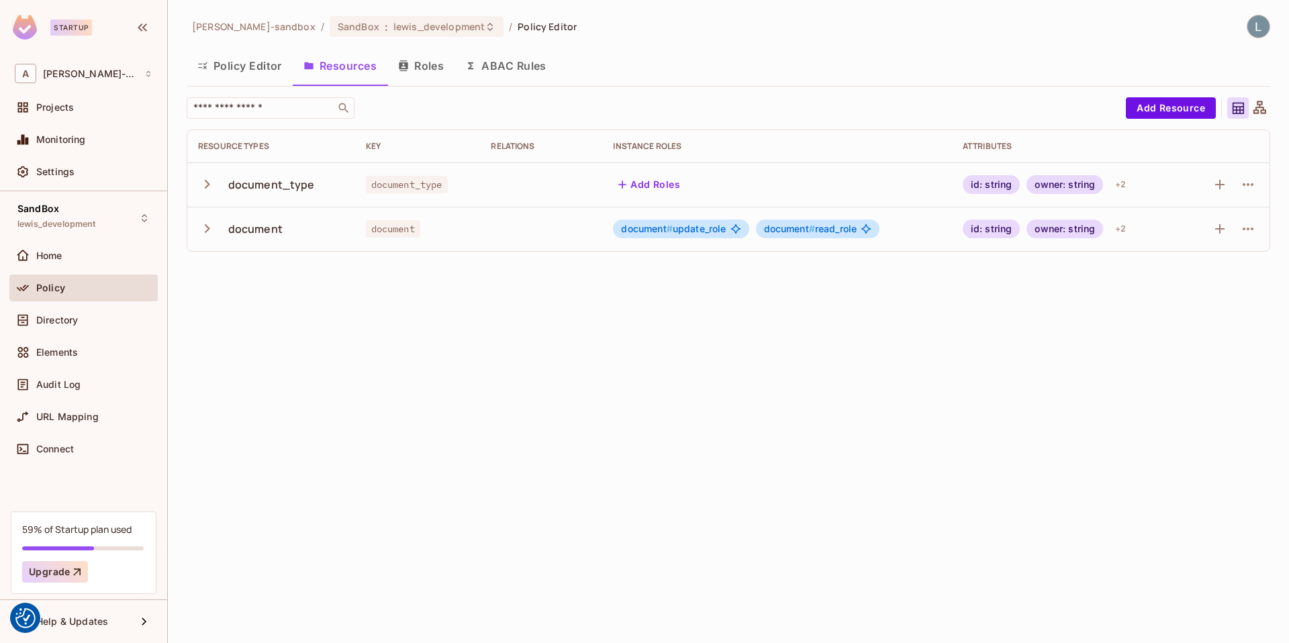
click at [427, 332] on div "alex-trustflight-sandbox / SandBox : lewis_development / Policy Editor Policy E…" at bounding box center [729, 321] width 1122 height 643
click at [414, 65] on button "Roles" at bounding box center [420, 66] width 67 height 34
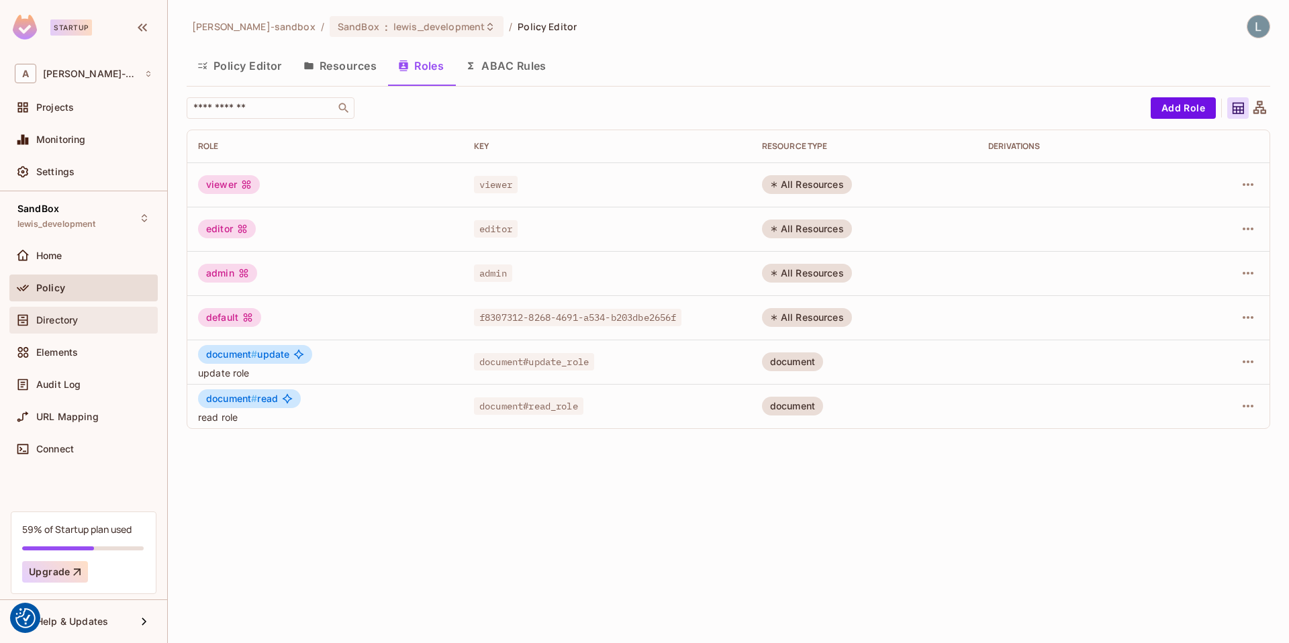
click at [54, 326] on div "Directory" at bounding box center [84, 320] width 138 height 16
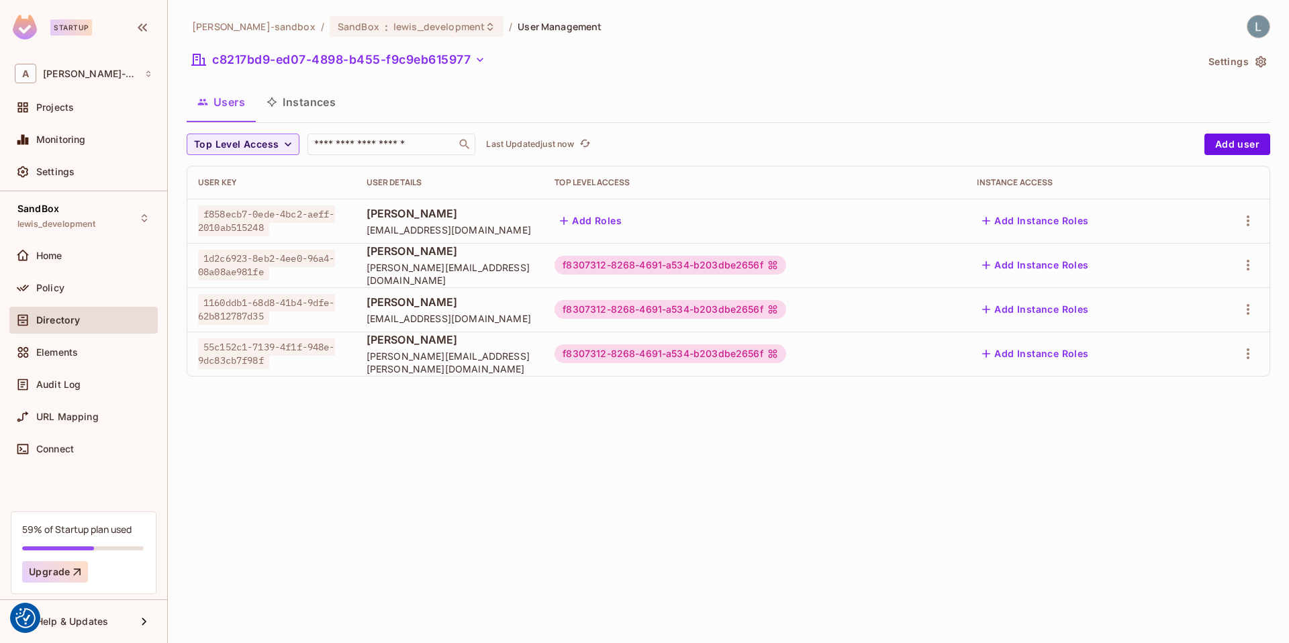
click at [302, 99] on button "Instances" at bounding box center [301, 102] width 91 height 34
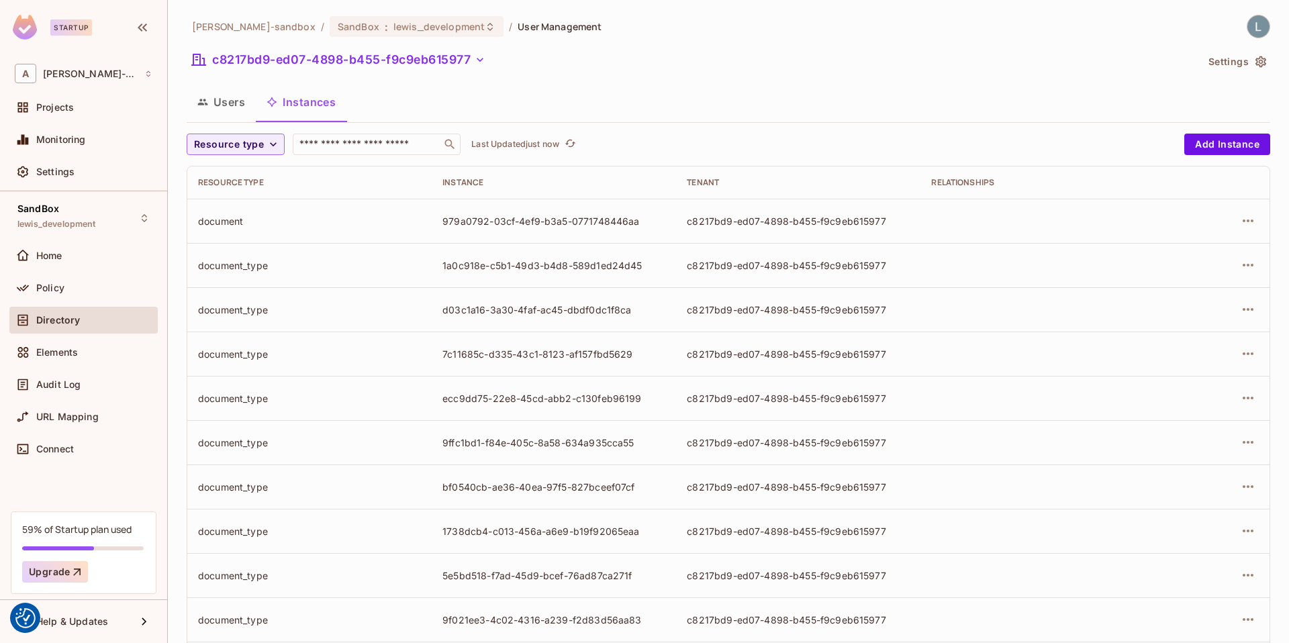
click at [222, 103] on button "Users" at bounding box center [221, 102] width 69 height 34
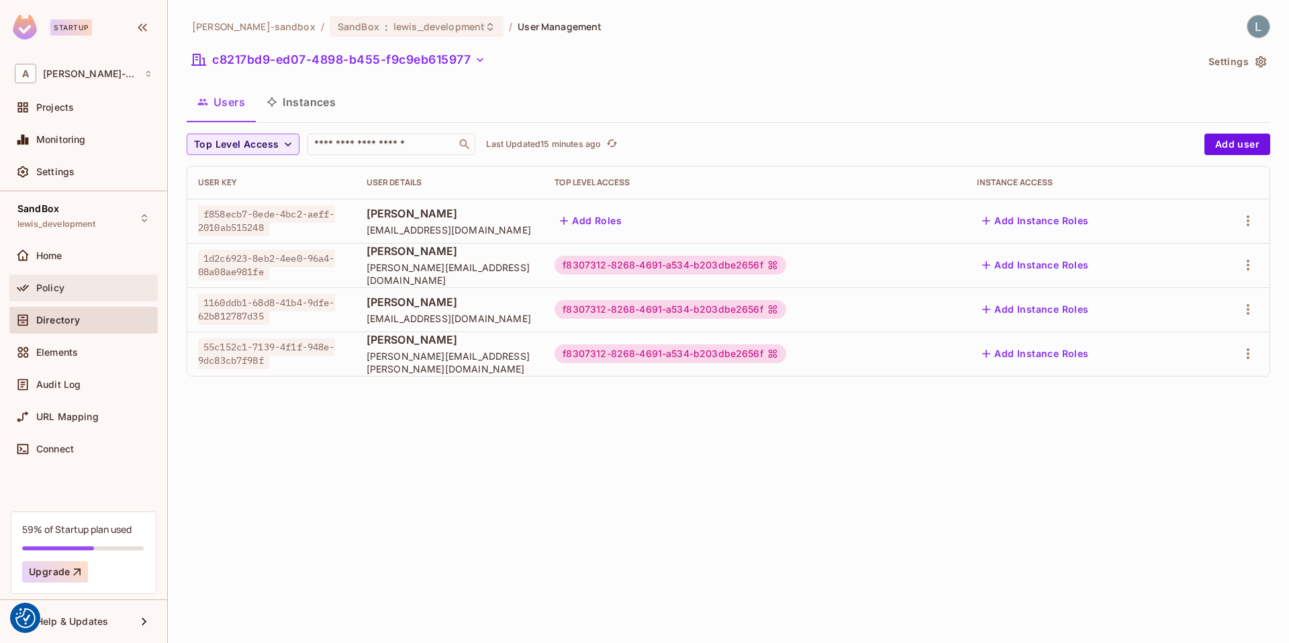
click at [73, 294] on div "Policy" at bounding box center [84, 288] width 138 height 16
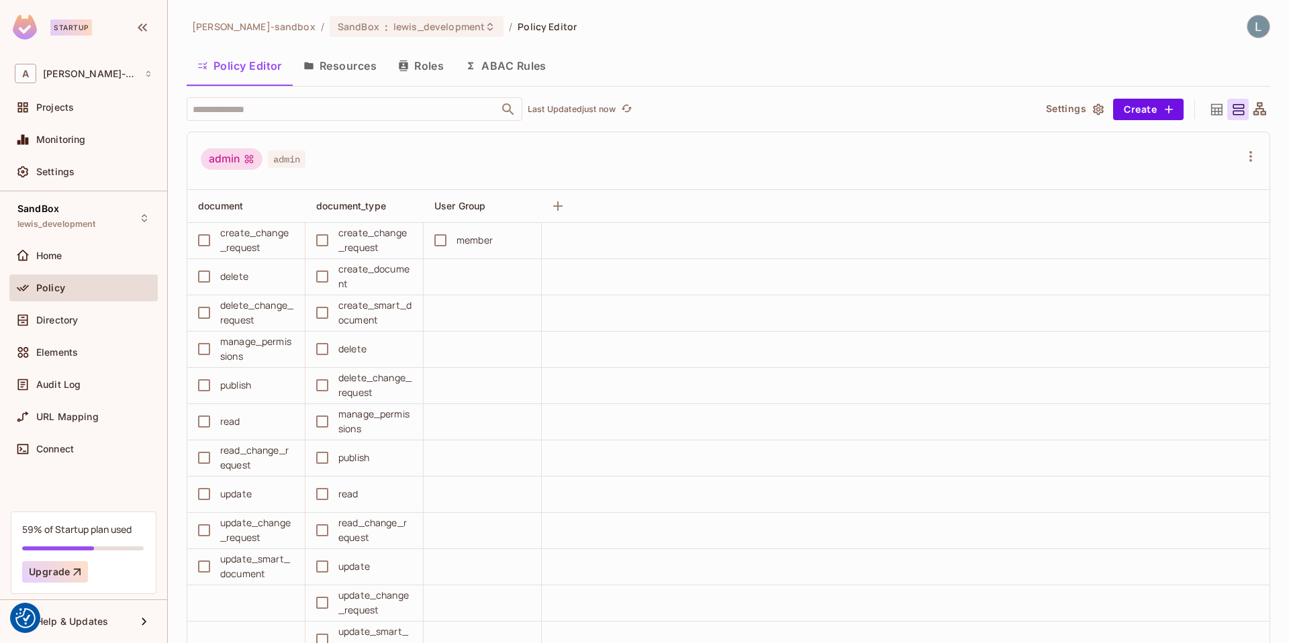
click at [345, 62] on button "Resources" at bounding box center [340, 66] width 95 height 34
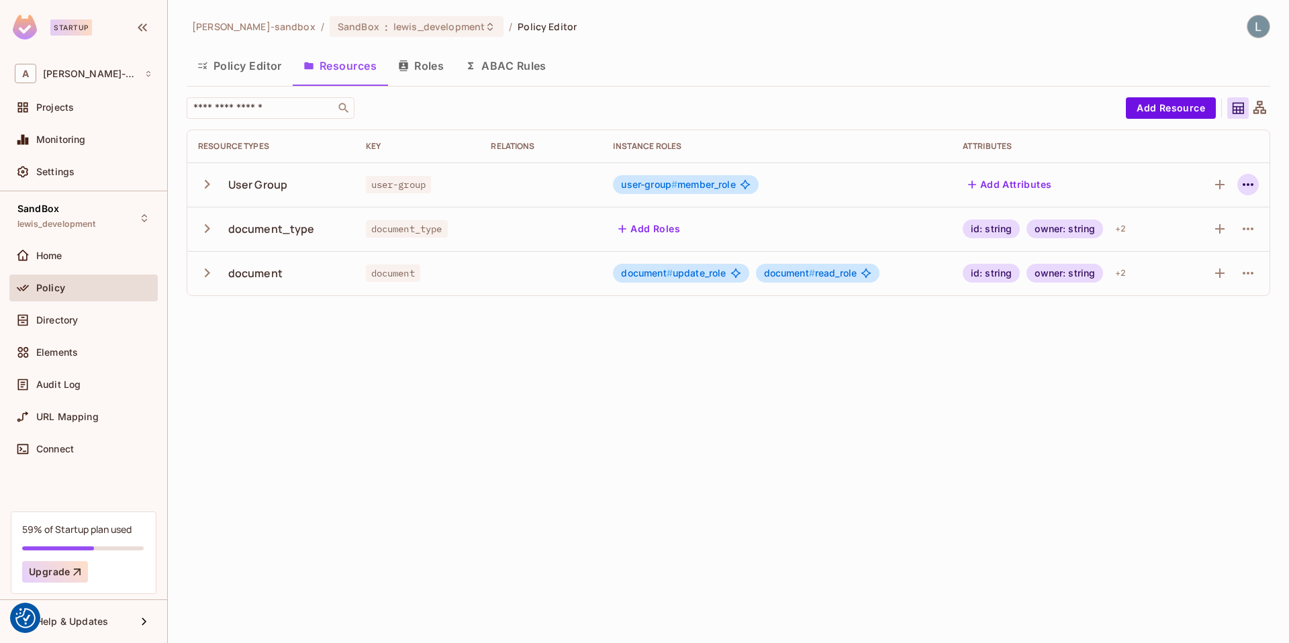
click at [1252, 181] on icon "button" at bounding box center [1248, 185] width 16 height 16
click at [1183, 269] on div "Delete Resource" at bounding box center [1195, 267] width 75 height 13
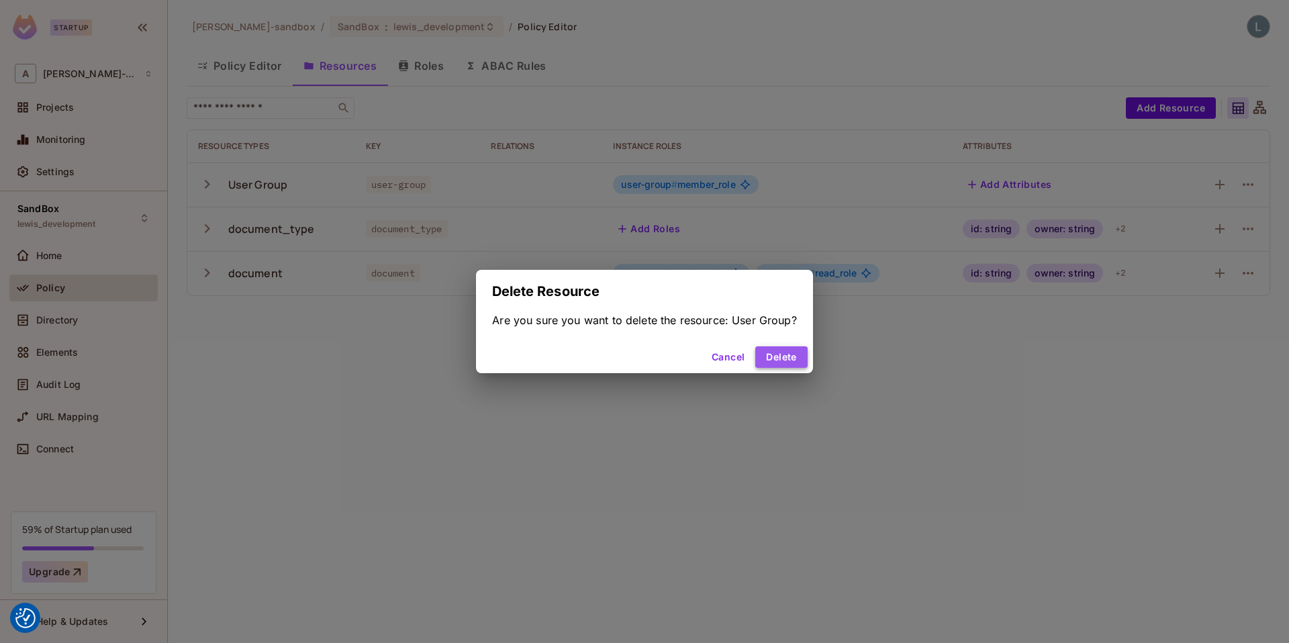
click at [776, 356] on button "Delete" at bounding box center [782, 357] width 52 height 21
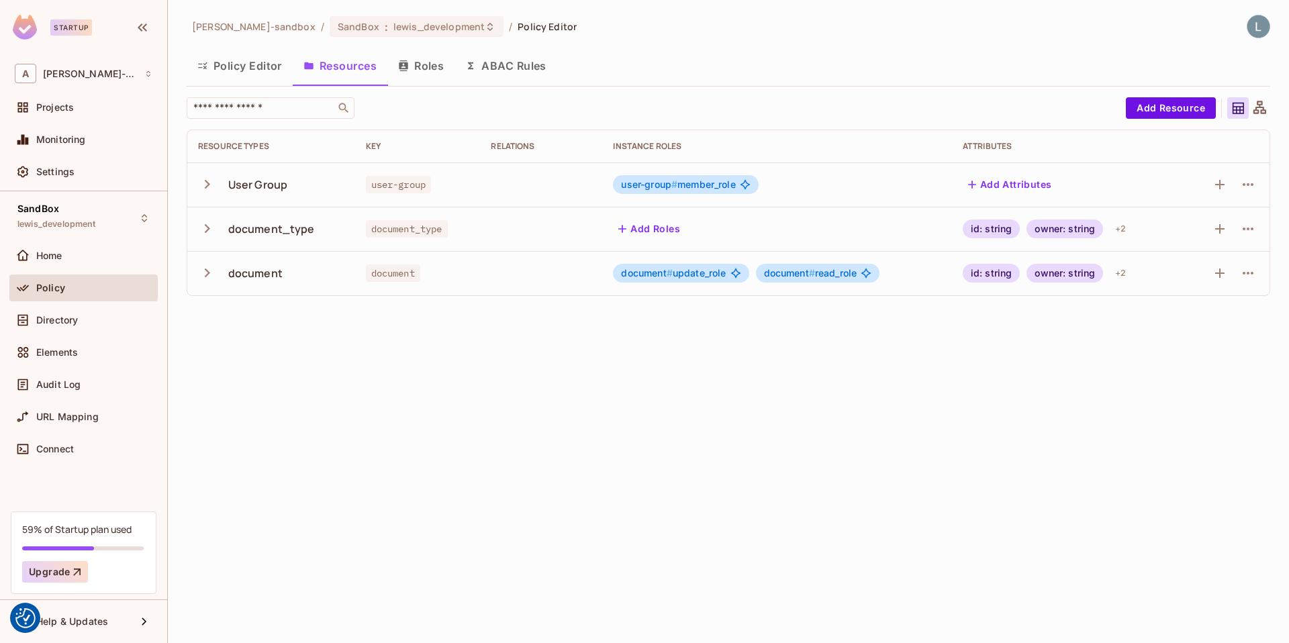
click at [263, 63] on button "Policy Editor" at bounding box center [240, 66] width 106 height 34
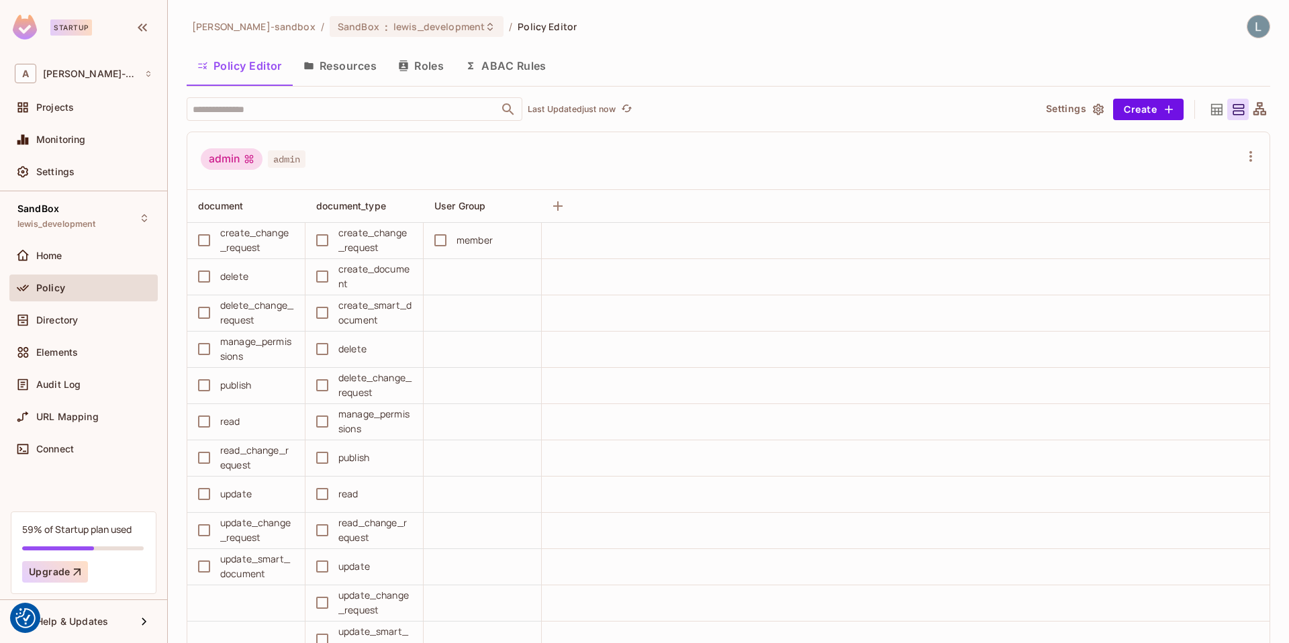
scroll to position [6, 0]
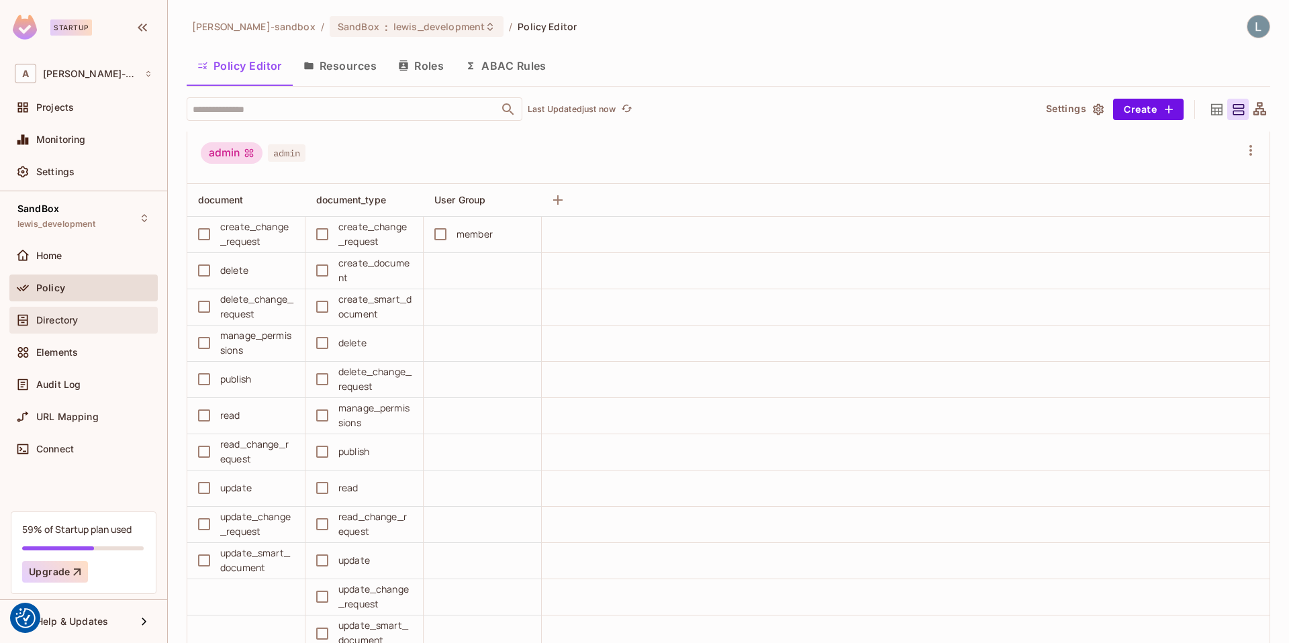
click at [101, 316] on div "Directory" at bounding box center [94, 320] width 116 height 11
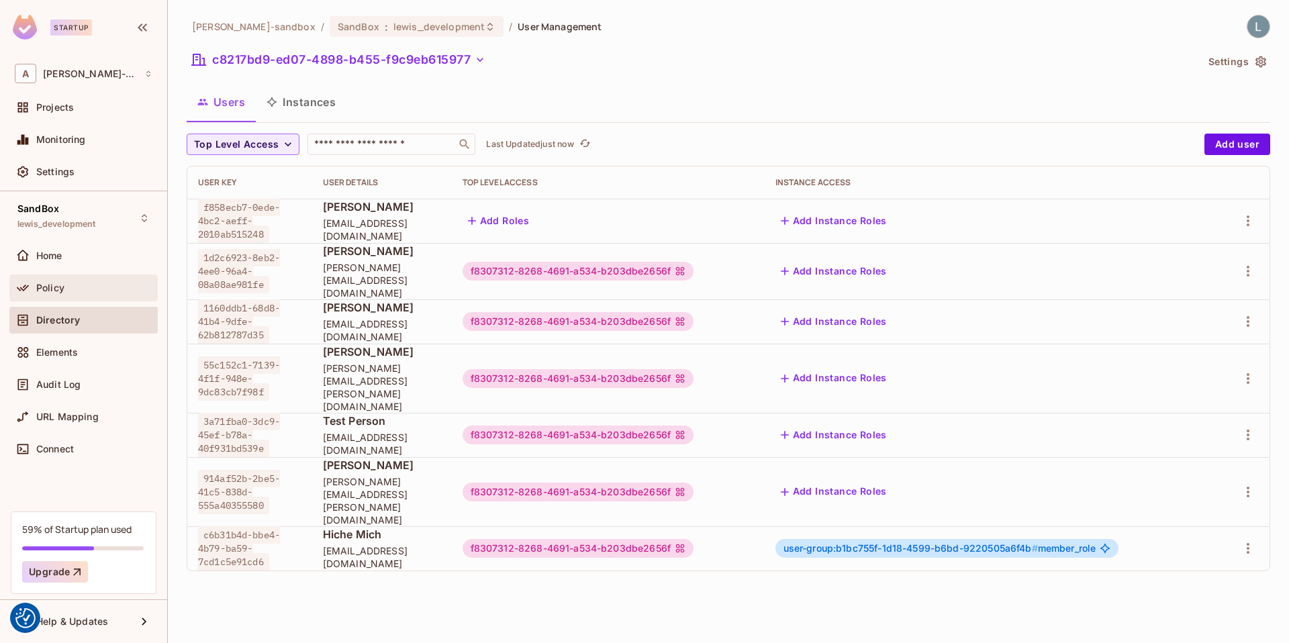
click at [92, 289] on div "Policy" at bounding box center [94, 288] width 116 height 11
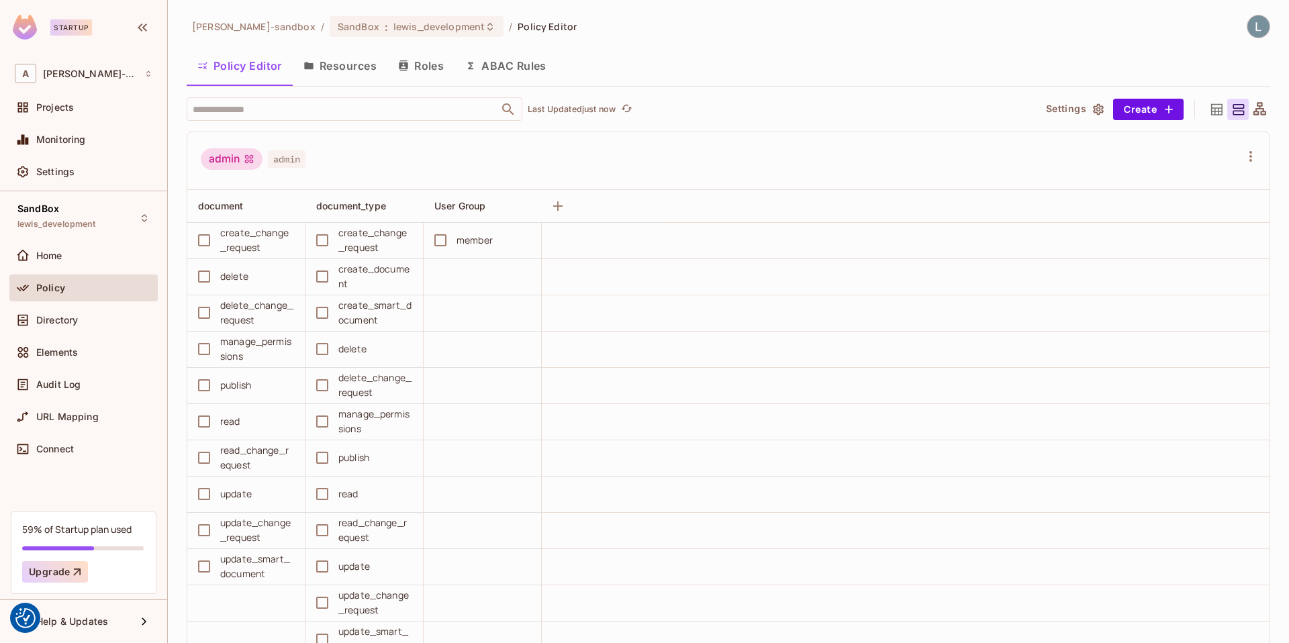
click at [533, 69] on button "ABAC Rules" at bounding box center [506, 66] width 103 height 34
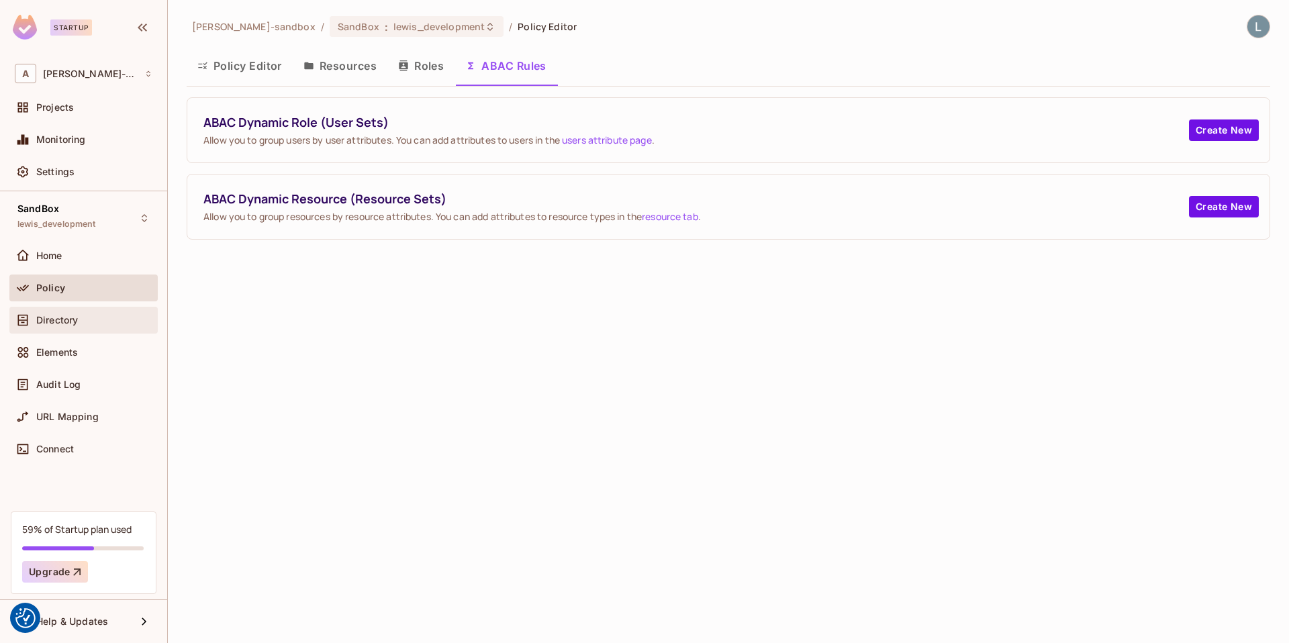
click at [58, 320] on span "Directory" at bounding box center [57, 320] width 42 height 11
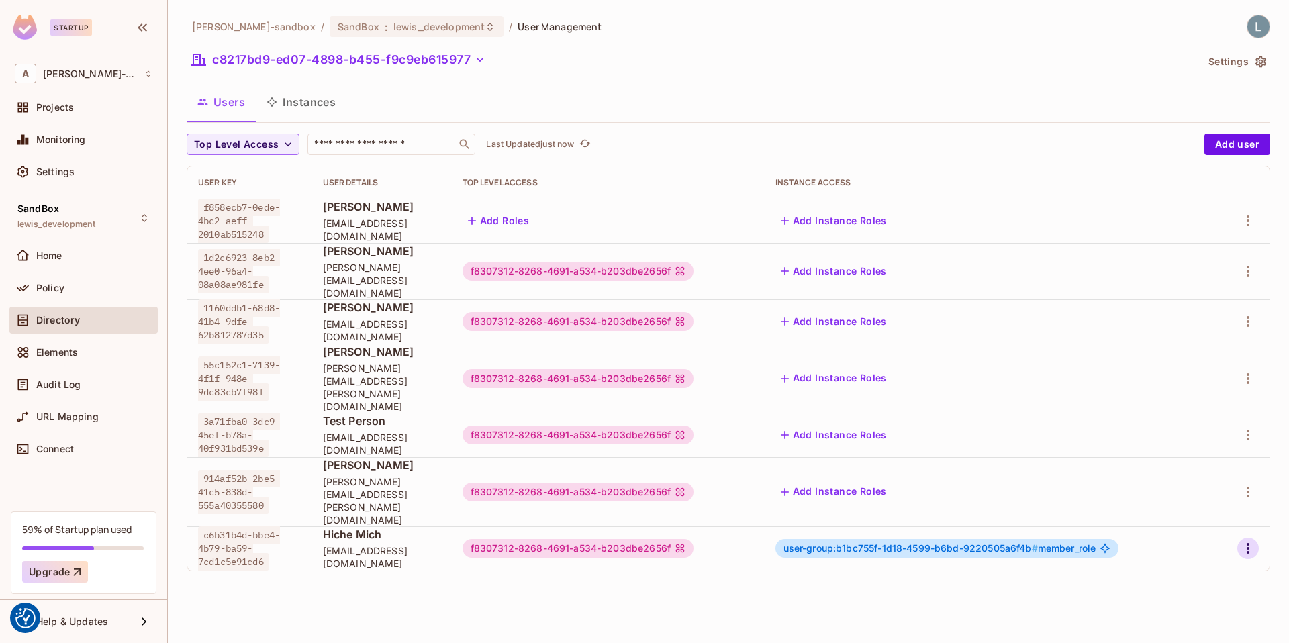
click at [1250, 541] on icon "button" at bounding box center [1248, 549] width 16 height 16
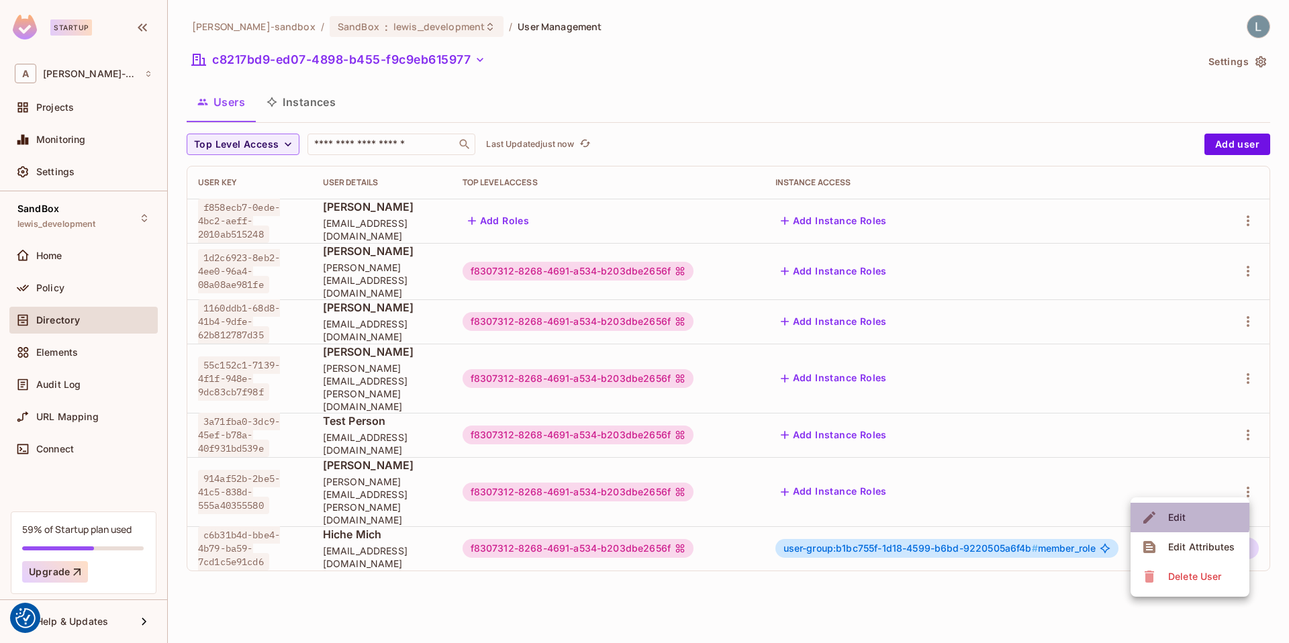
click at [1183, 516] on div "Edit" at bounding box center [1178, 517] width 18 height 13
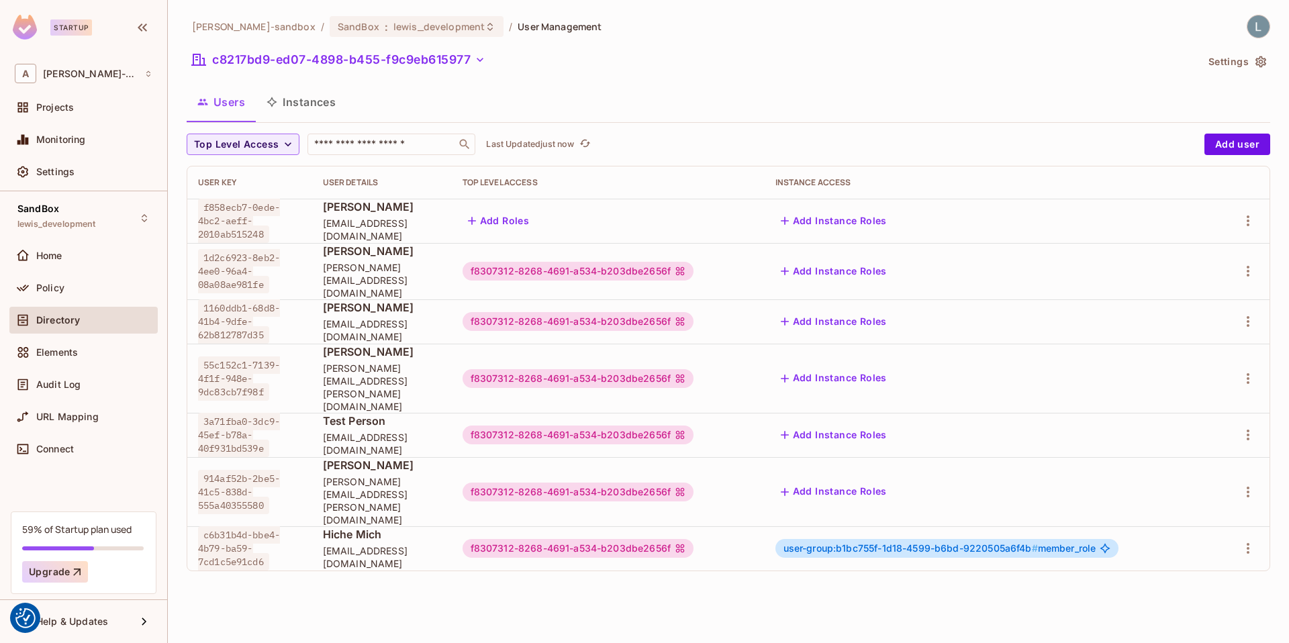
click at [1183, 516] on li "Edit" at bounding box center [1204, 509] width 89 height 17
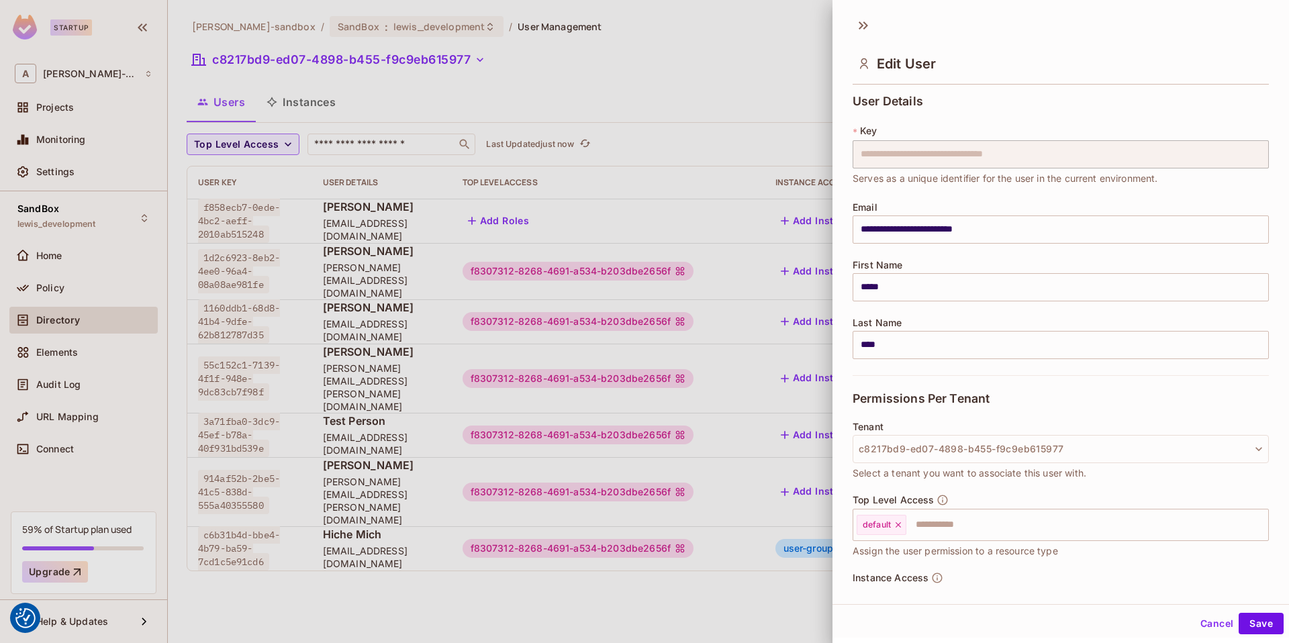
click at [705, 209] on div at bounding box center [644, 321] width 1289 height 643
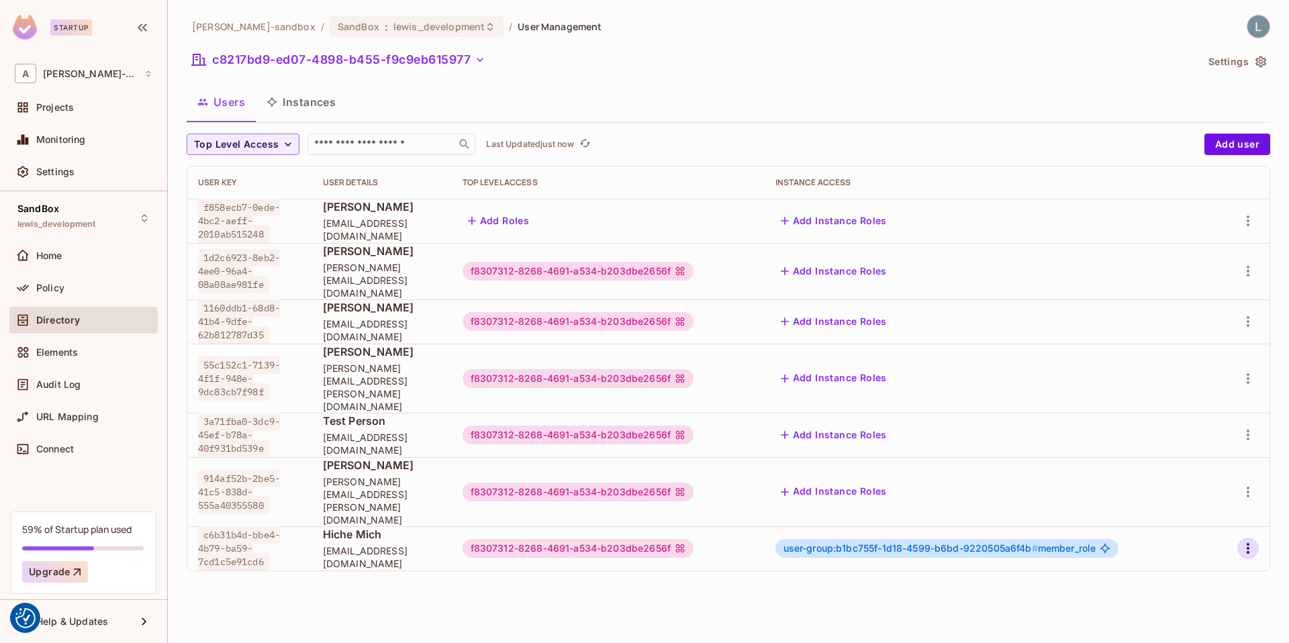
click at [1246, 541] on icon "button" at bounding box center [1248, 549] width 16 height 16
click at [1179, 553] on div "Edit Attributes" at bounding box center [1202, 547] width 66 height 13
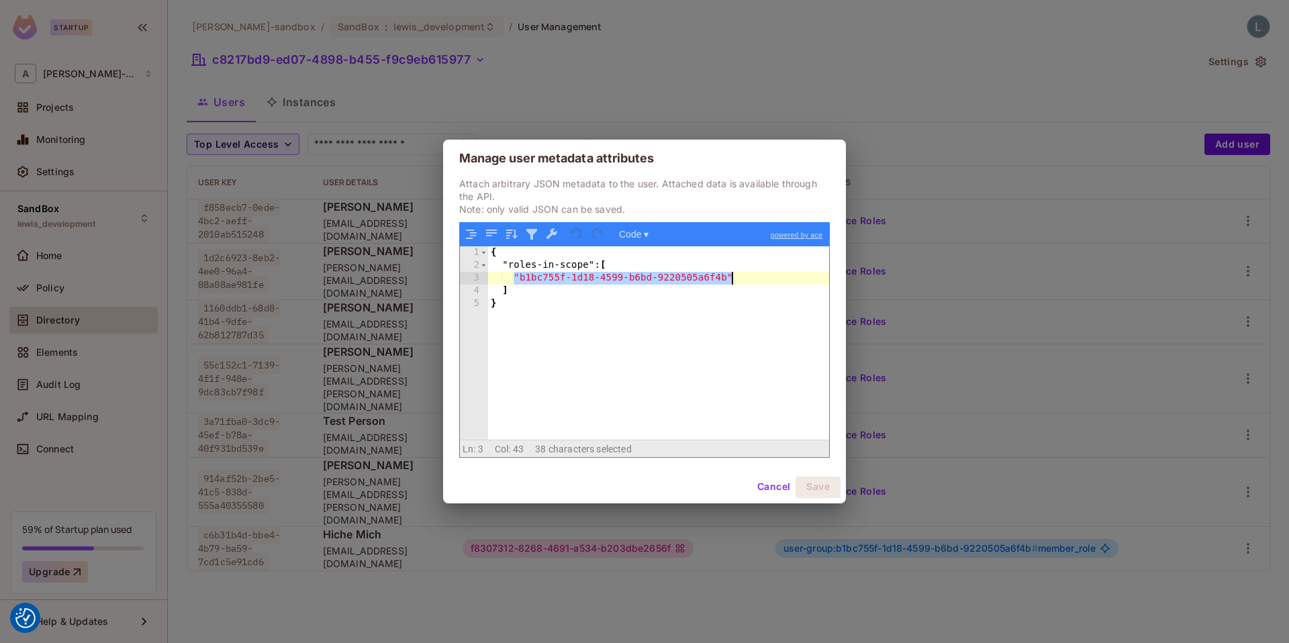
drag, startPoint x: 516, startPoint y: 273, endPoint x: 740, endPoint y: 277, distance: 223.7
click at [740, 277] on div "{ "roles-in-scope" : [ "b1bc755f-1d18-4599-b6bd-9220505a6f4b" ] }" at bounding box center [658, 355] width 341 height 218
click at [665, 554] on div "Manage user metadata attributes Attach arbitrary JSON metadata to the user. Att…" at bounding box center [644, 321] width 1289 height 643
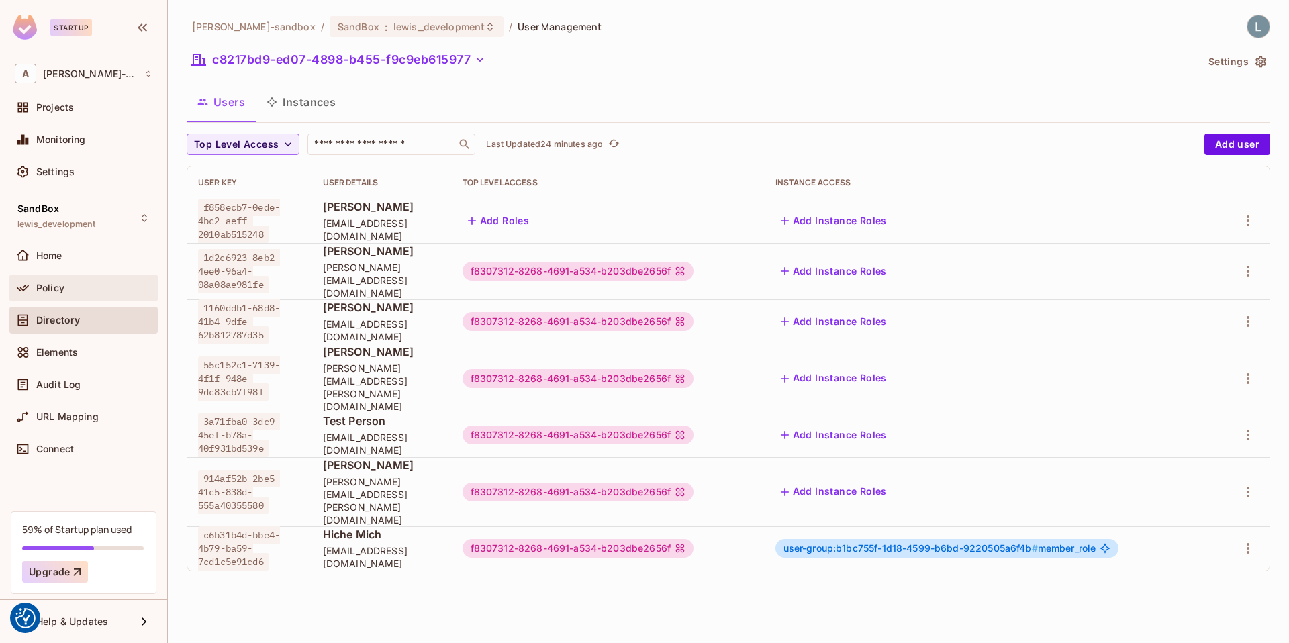
click at [88, 285] on div "Policy" at bounding box center [94, 288] width 116 height 11
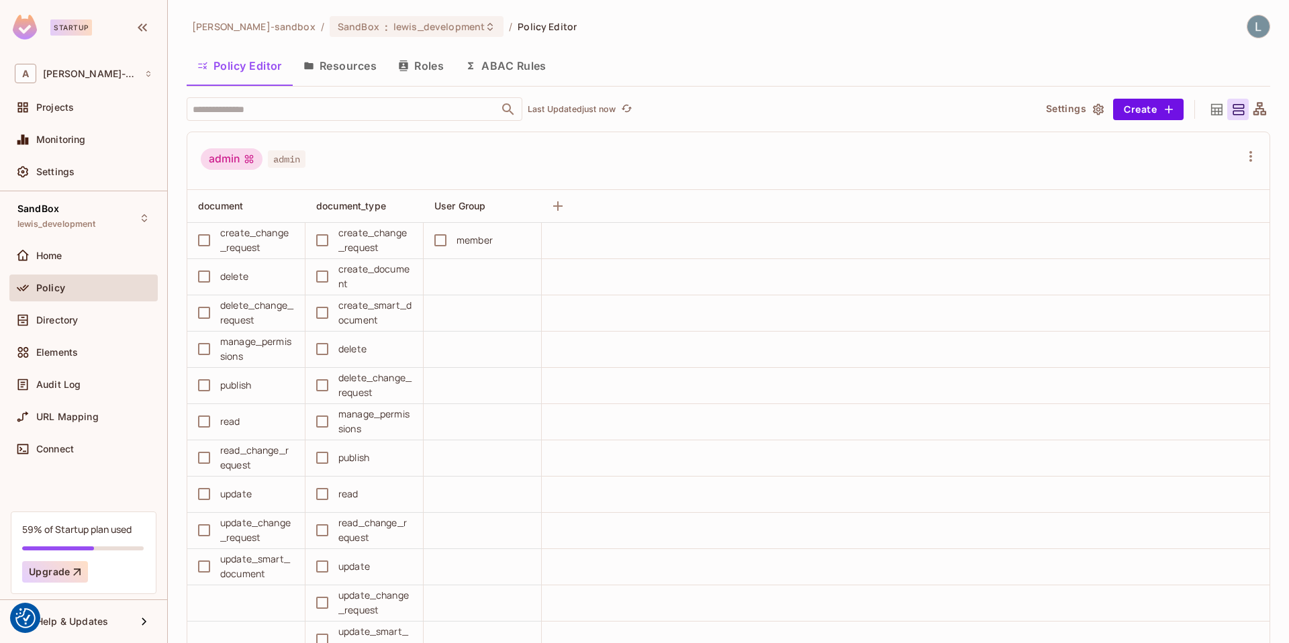
click at [365, 67] on button "Resources" at bounding box center [340, 66] width 95 height 34
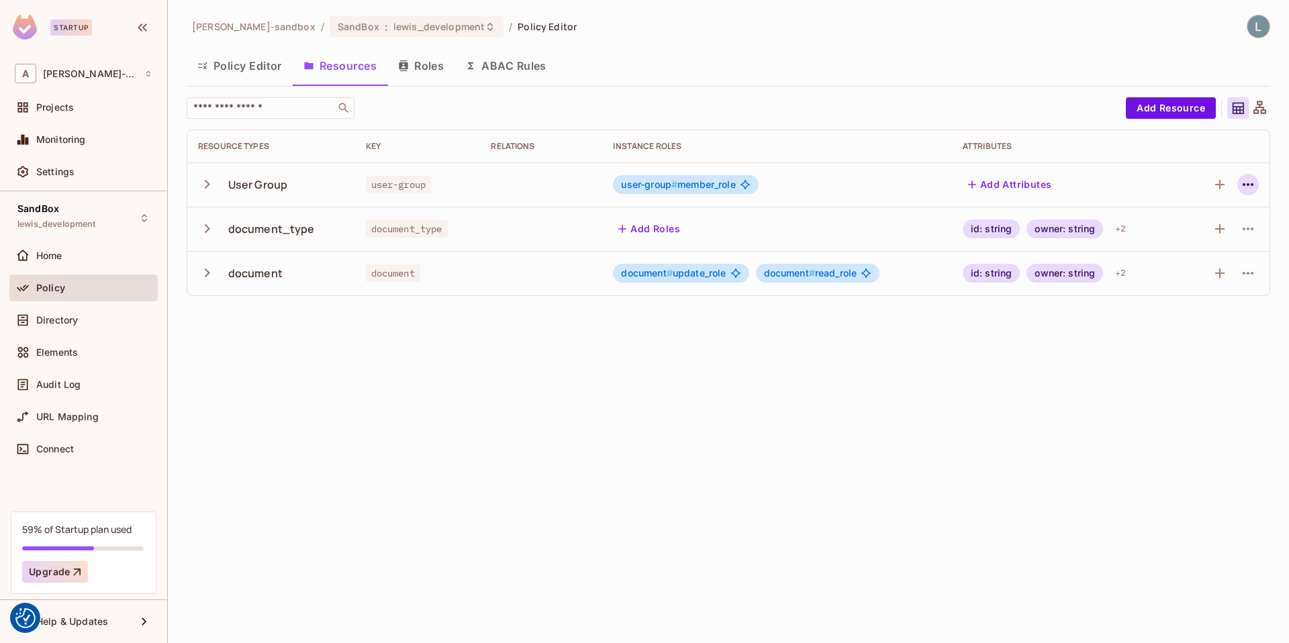
click at [1241, 185] on icon "button" at bounding box center [1248, 185] width 16 height 16
click at [1174, 267] on div "Delete Resource" at bounding box center [1195, 267] width 75 height 13
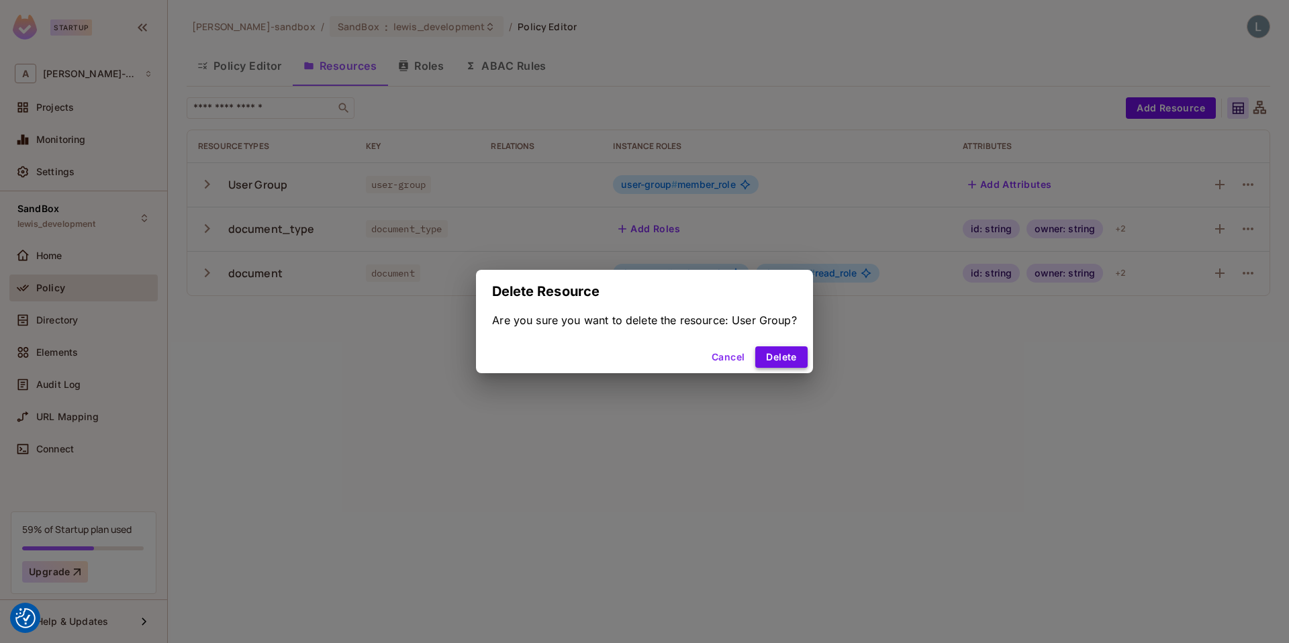
click at [776, 351] on button "Delete" at bounding box center [782, 357] width 52 height 21
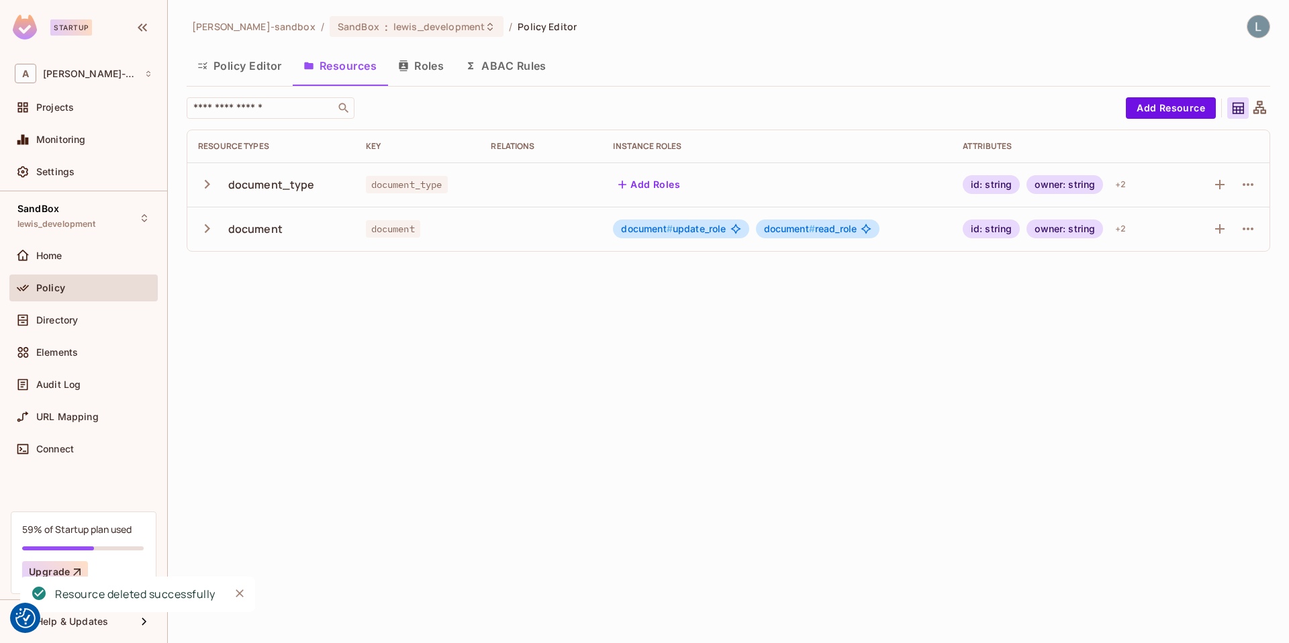
click at [263, 71] on button "Policy Editor" at bounding box center [240, 66] width 106 height 34
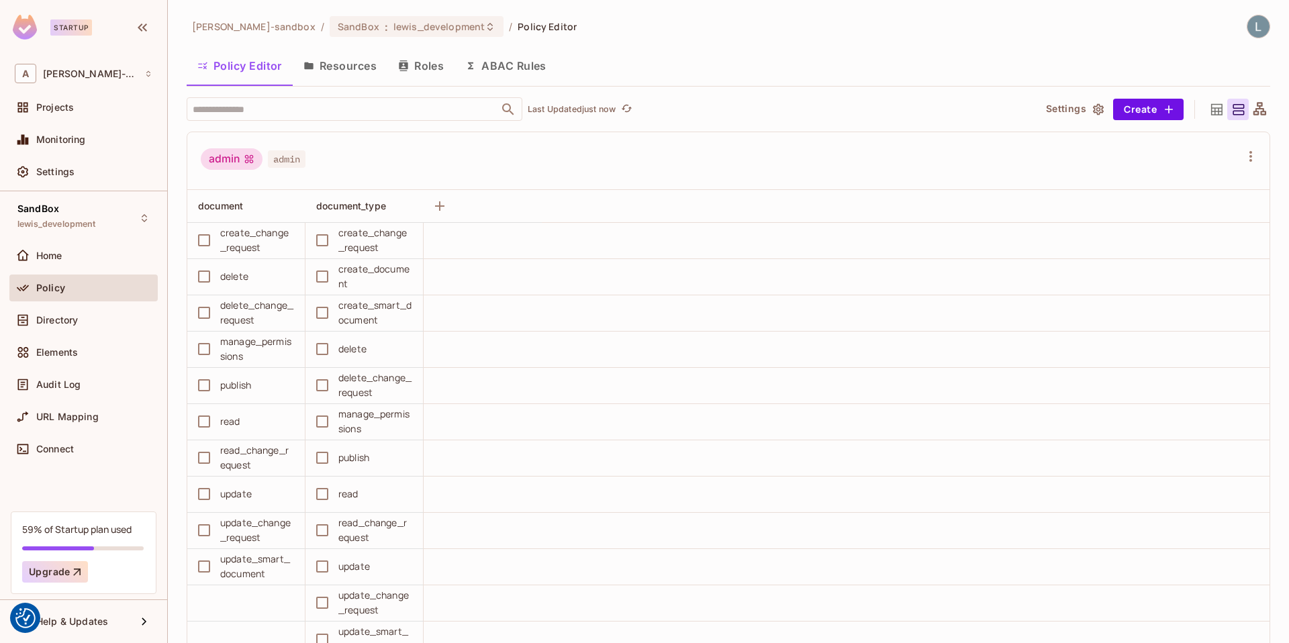
click at [449, 172] on div "admin admin" at bounding box center [721, 161] width 1040 height 26
click at [515, 64] on button "ABAC Rules" at bounding box center [506, 66] width 103 height 34
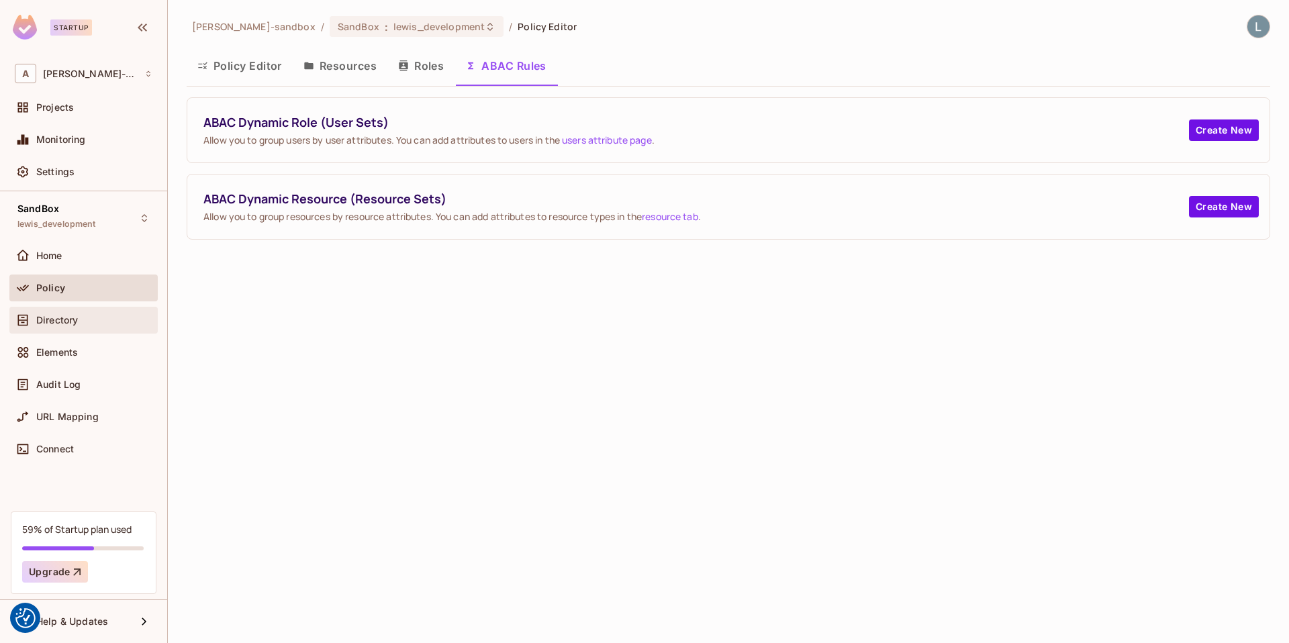
click at [64, 322] on span "Directory" at bounding box center [57, 320] width 42 height 11
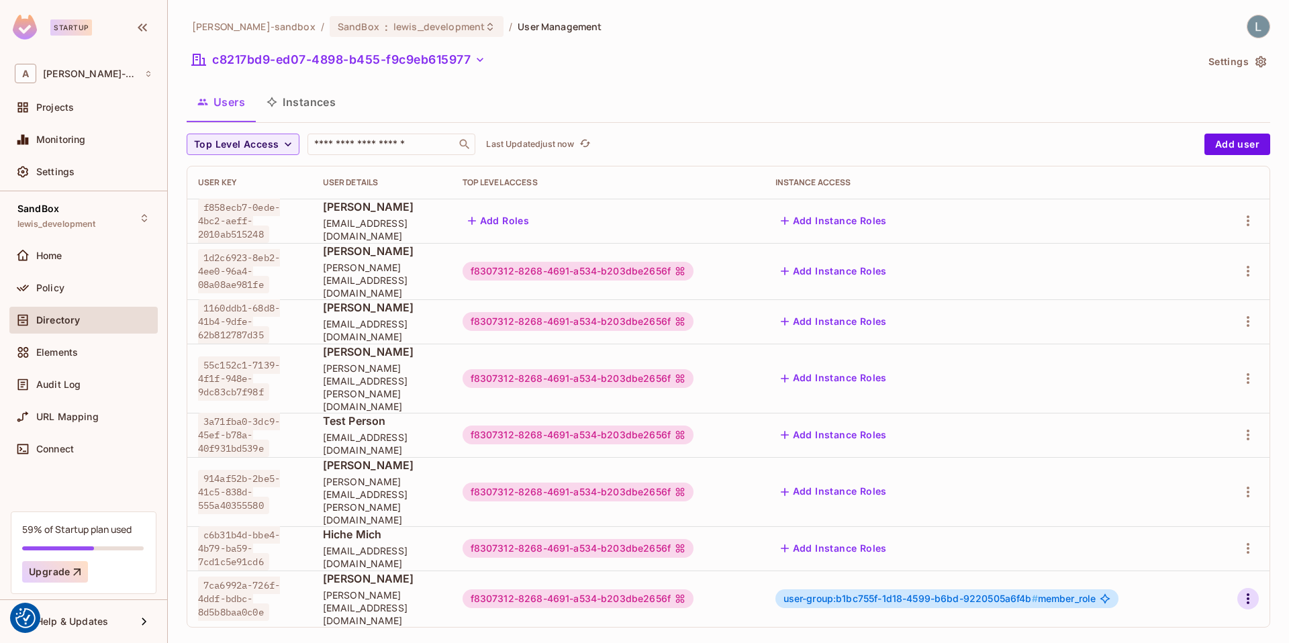
click at [1251, 591] on icon "button" at bounding box center [1248, 599] width 16 height 16
click at [1199, 577] on div "Edit Attributes" at bounding box center [1202, 582] width 66 height 13
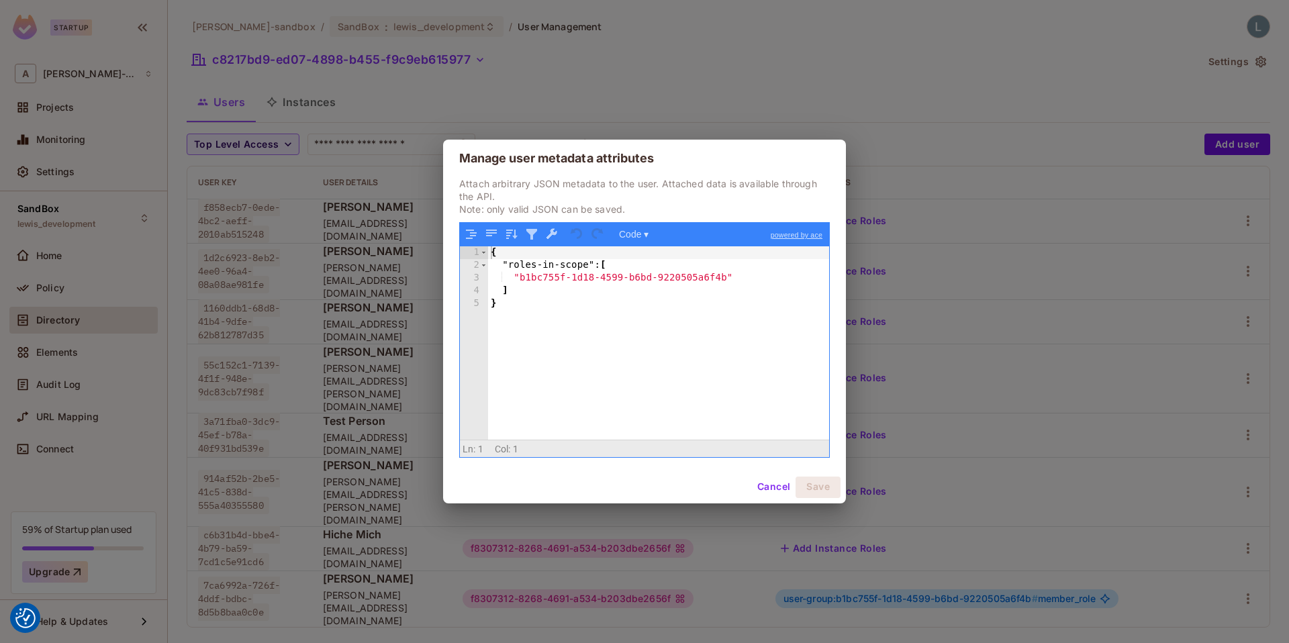
click at [774, 486] on button "Cancel" at bounding box center [774, 487] width 44 height 21
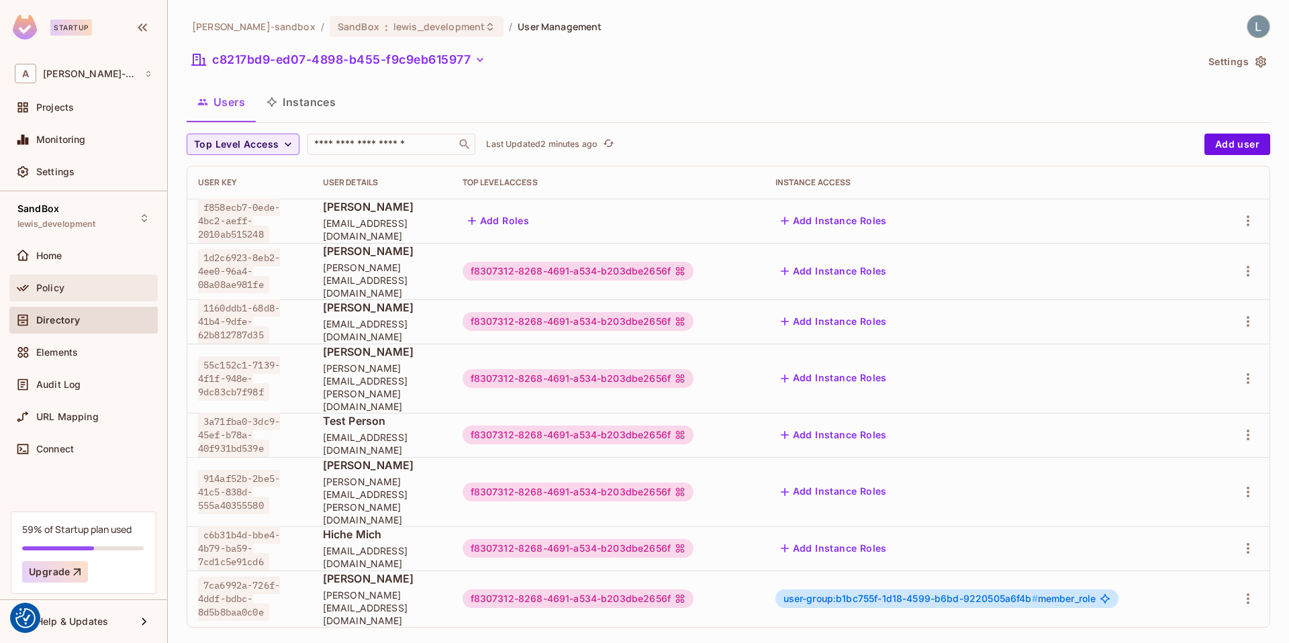
click at [79, 283] on div "Policy" at bounding box center [94, 288] width 116 height 11
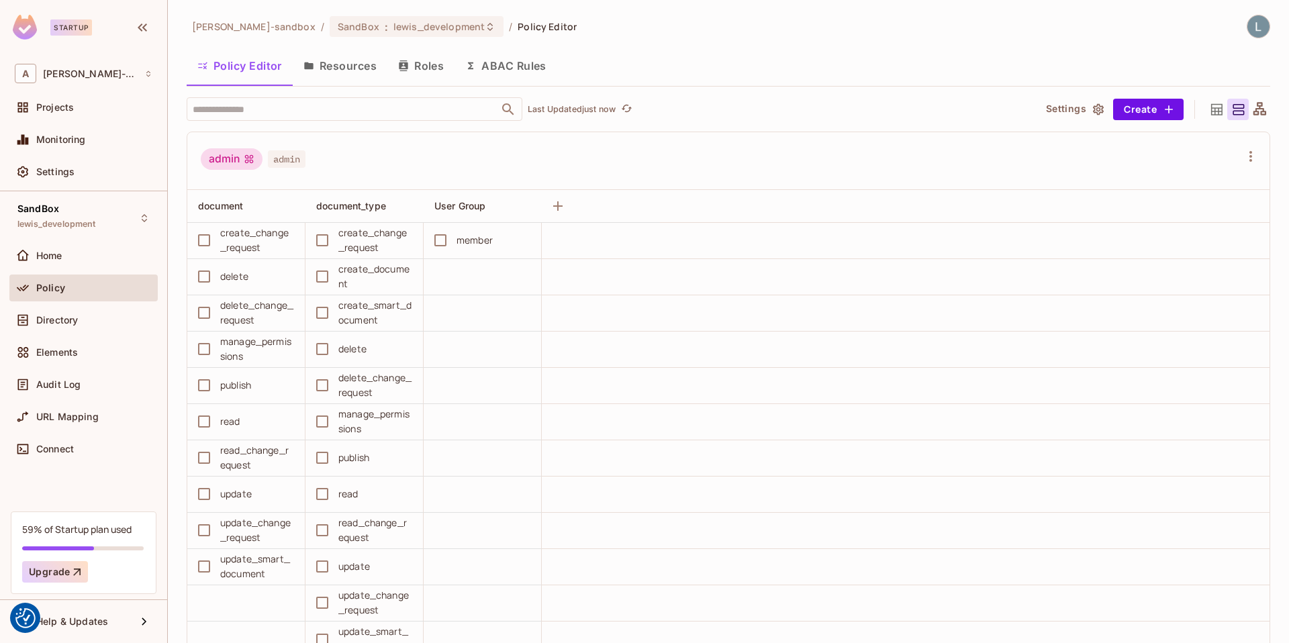
click at [499, 64] on button "ABAC Rules" at bounding box center [506, 66] width 103 height 34
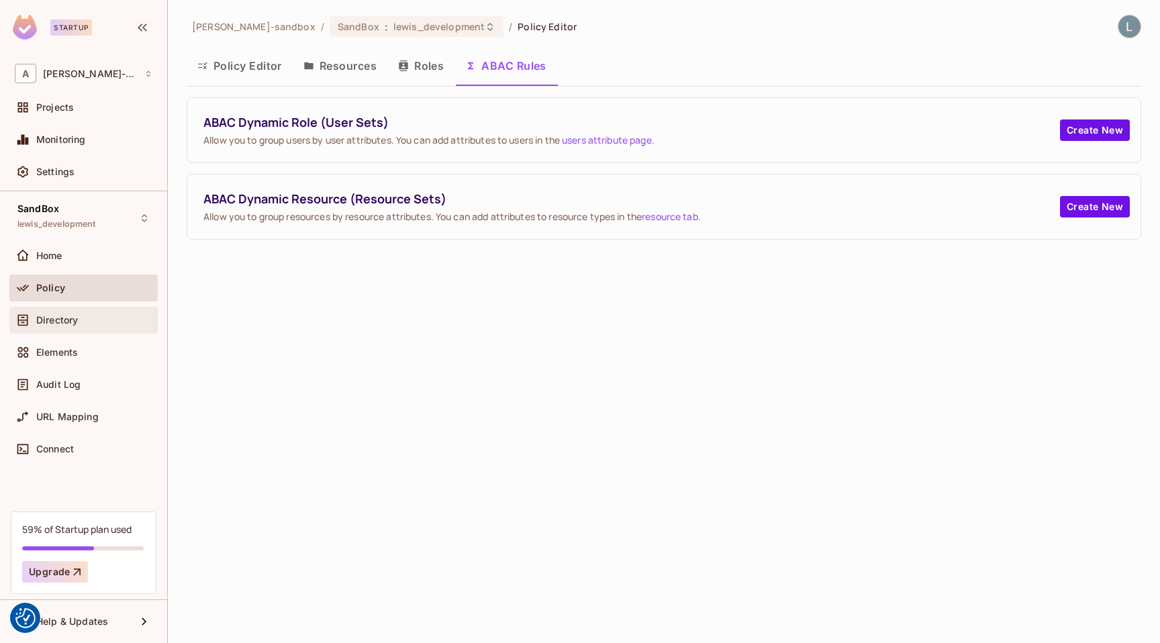
click at [85, 319] on div "Directory" at bounding box center [94, 320] width 116 height 11
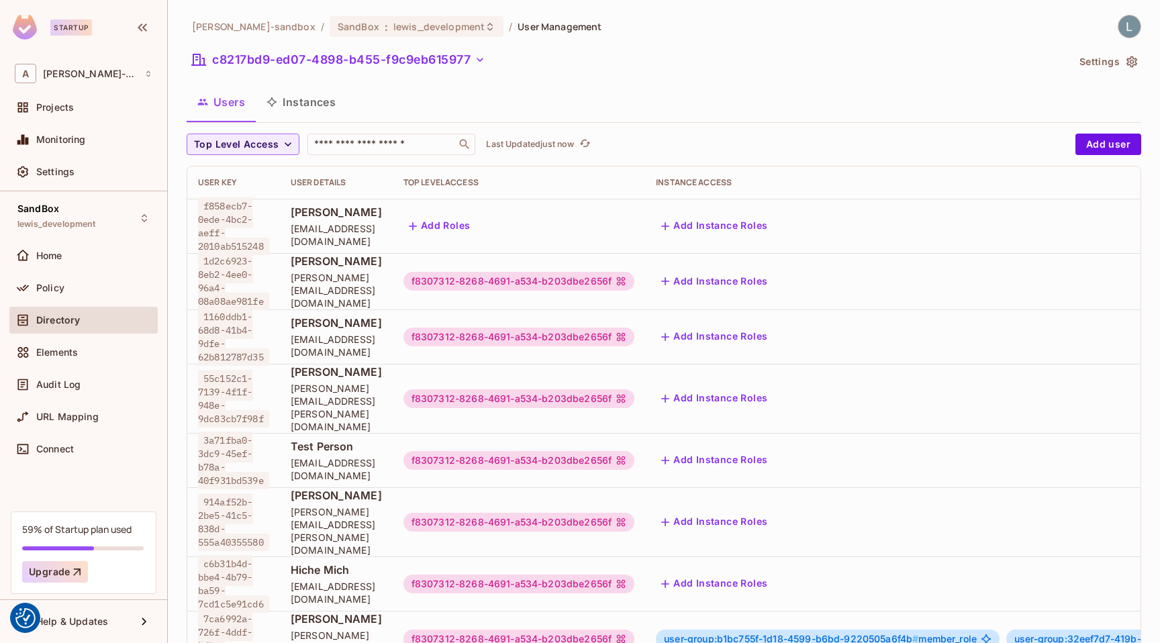
scroll to position [2, 0]
click at [1099, 142] on button "Add user" at bounding box center [1109, 144] width 66 height 21
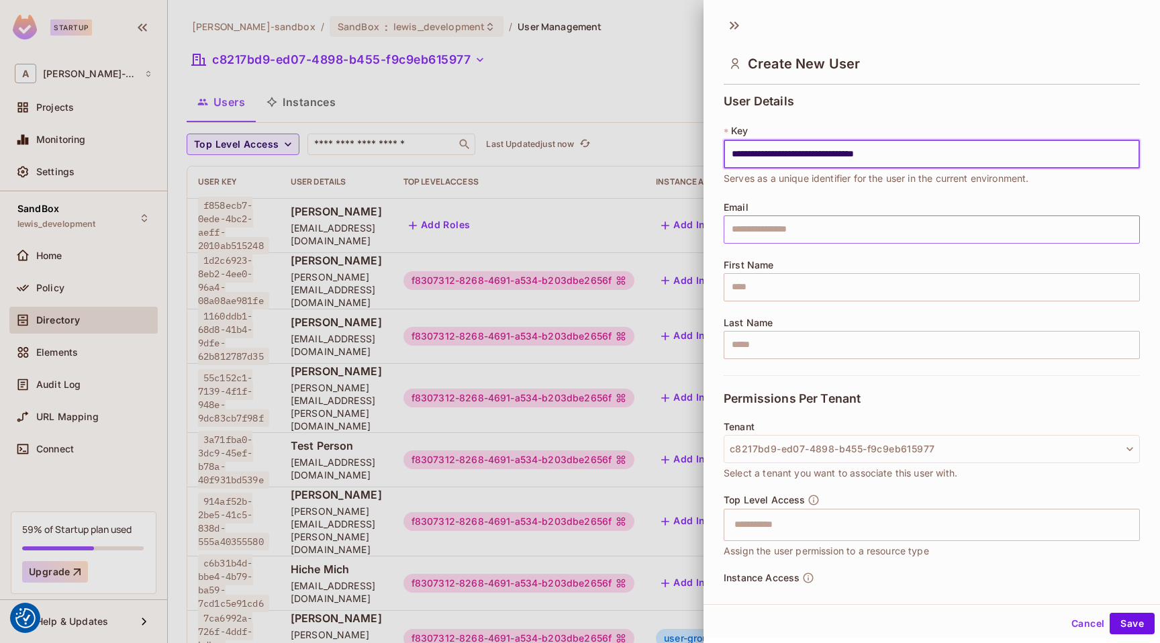
type input "**********"
click at [772, 236] on input "text" at bounding box center [932, 230] width 416 height 28
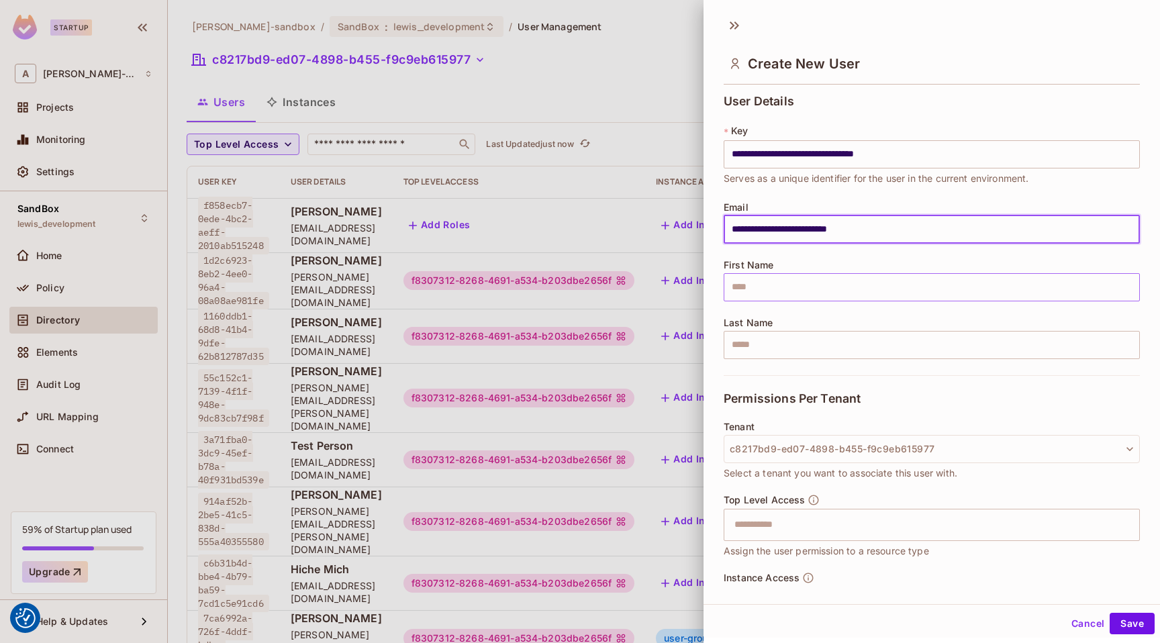
type input "**********"
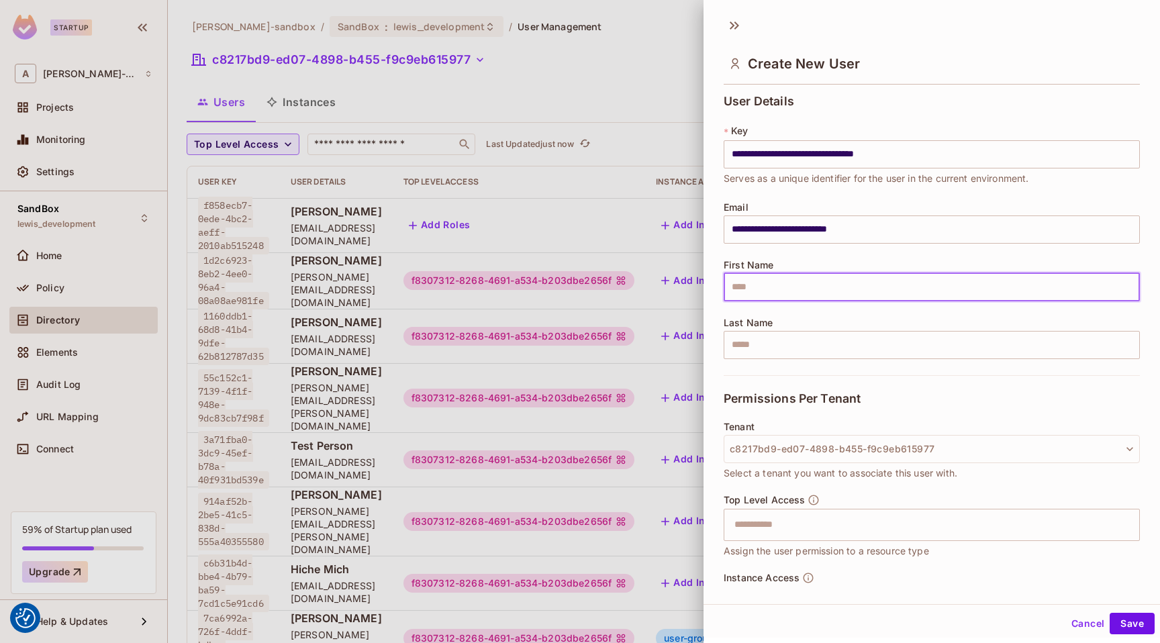
click at [792, 288] on input "text" at bounding box center [932, 287] width 416 height 28
type input "*********"
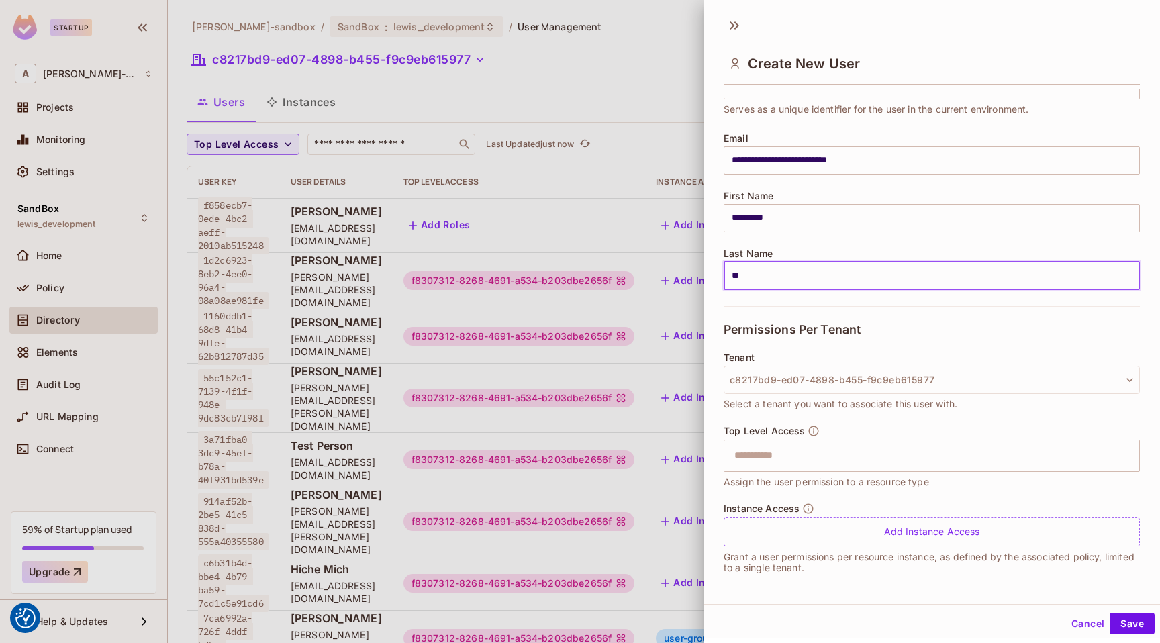
scroll to position [71, 0]
type input "**"
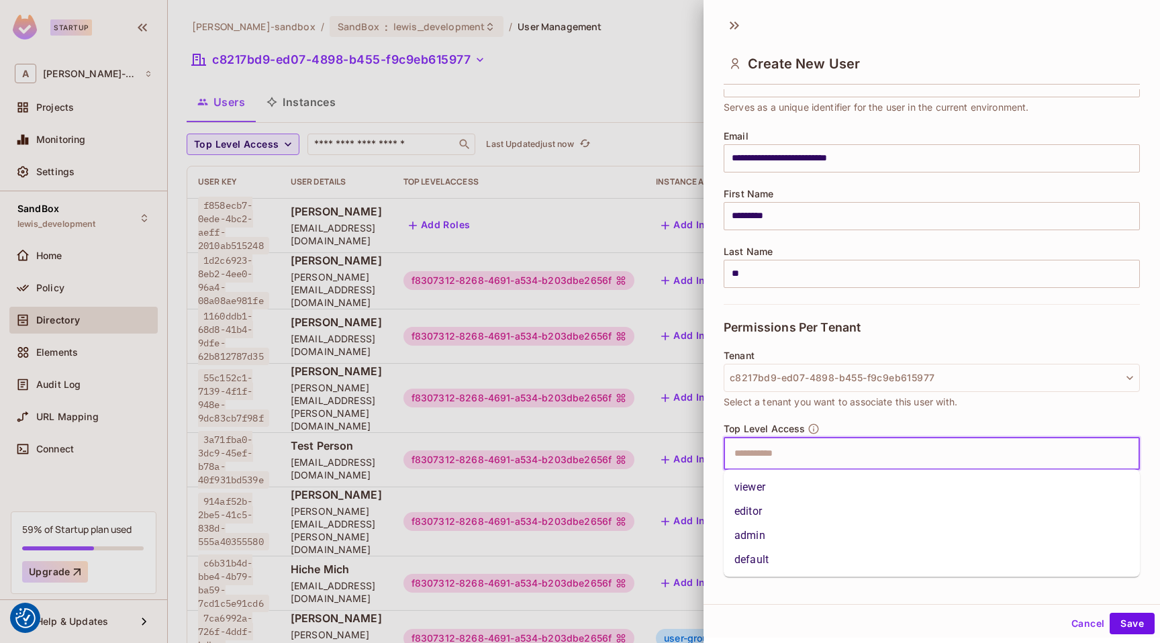
click at [809, 446] on input "text" at bounding box center [920, 454] width 387 height 27
click at [758, 556] on li "default" at bounding box center [932, 560] width 416 height 24
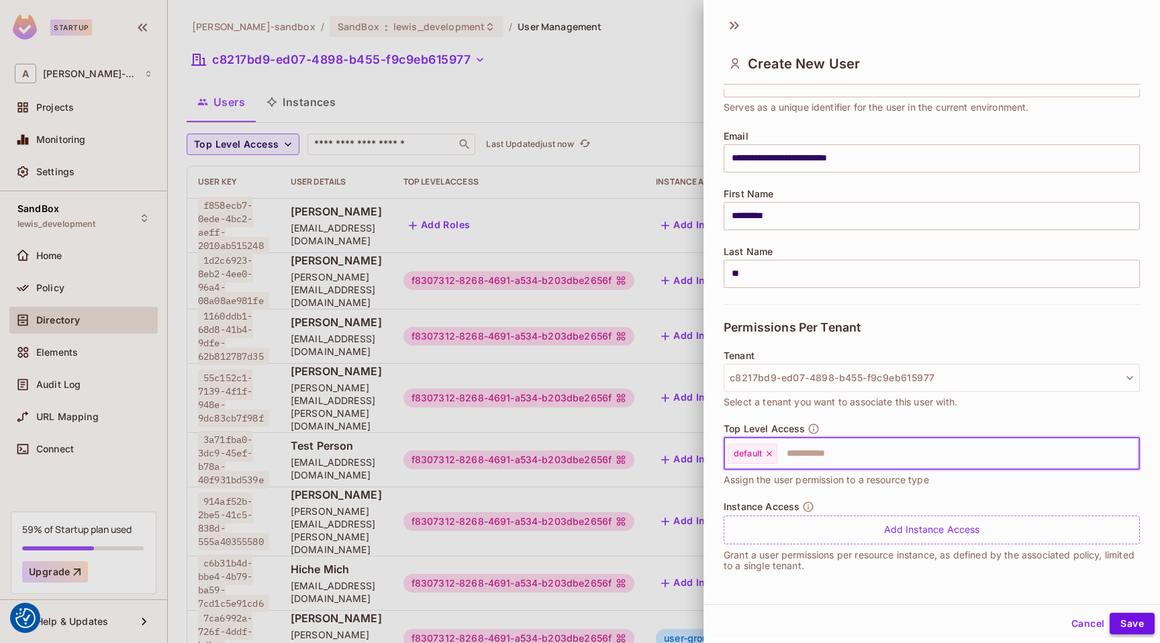
click at [1138, 623] on button "Save" at bounding box center [1132, 623] width 45 height 21
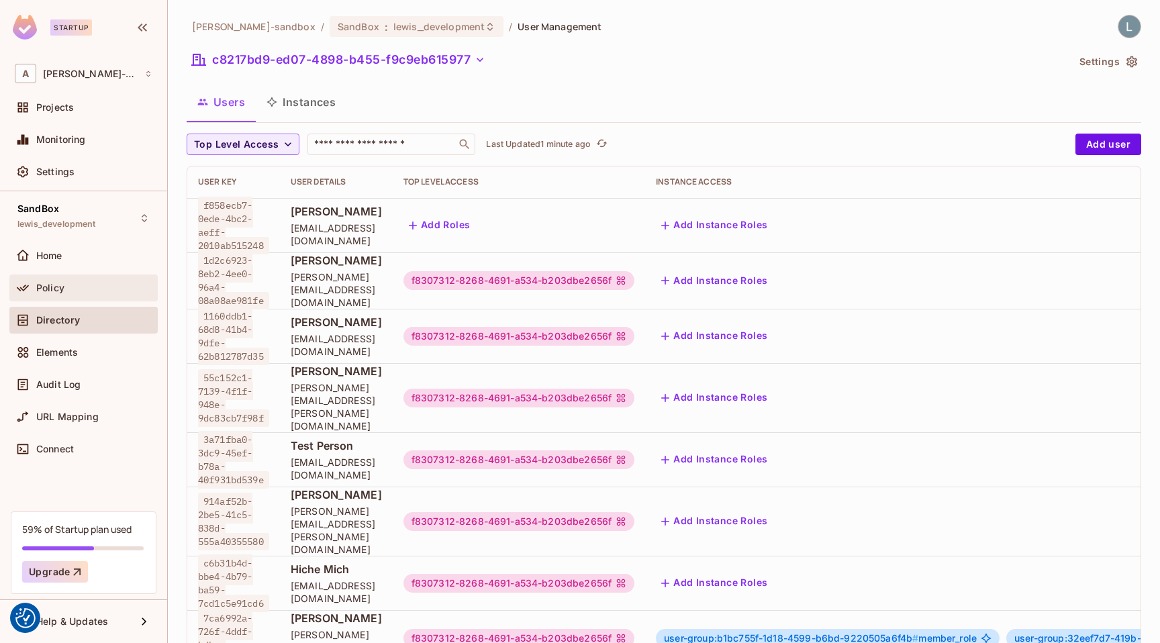
click at [59, 284] on span "Policy" at bounding box center [50, 288] width 28 height 11
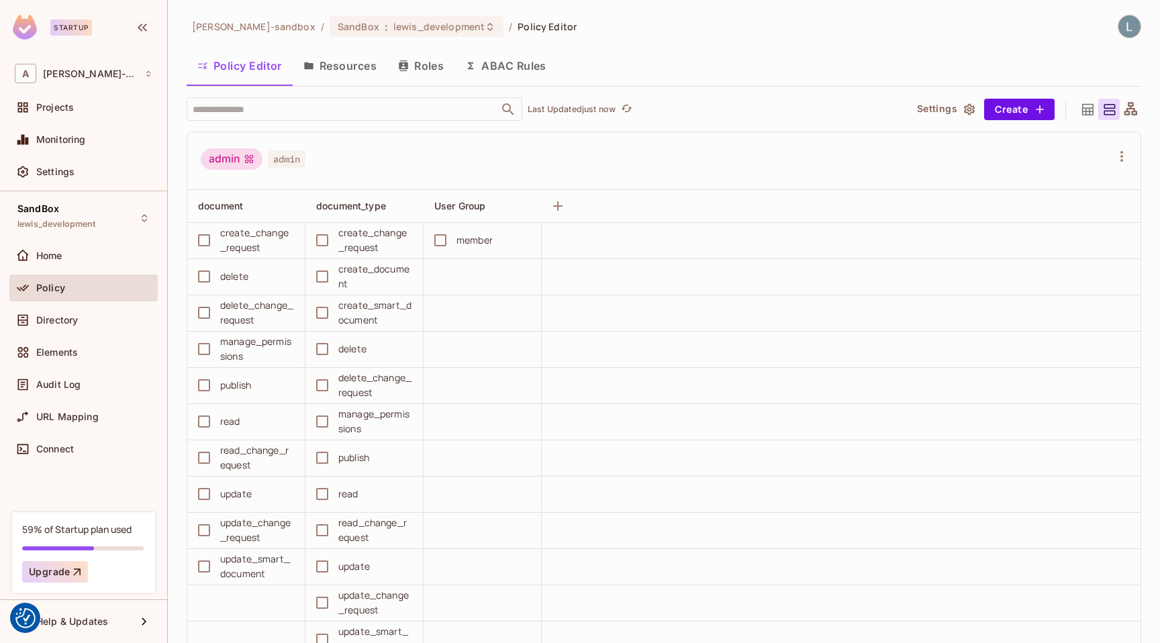
click at [512, 63] on button "ABAC Rules" at bounding box center [506, 66] width 103 height 34
